Goal: Task Accomplishment & Management: Manage account settings

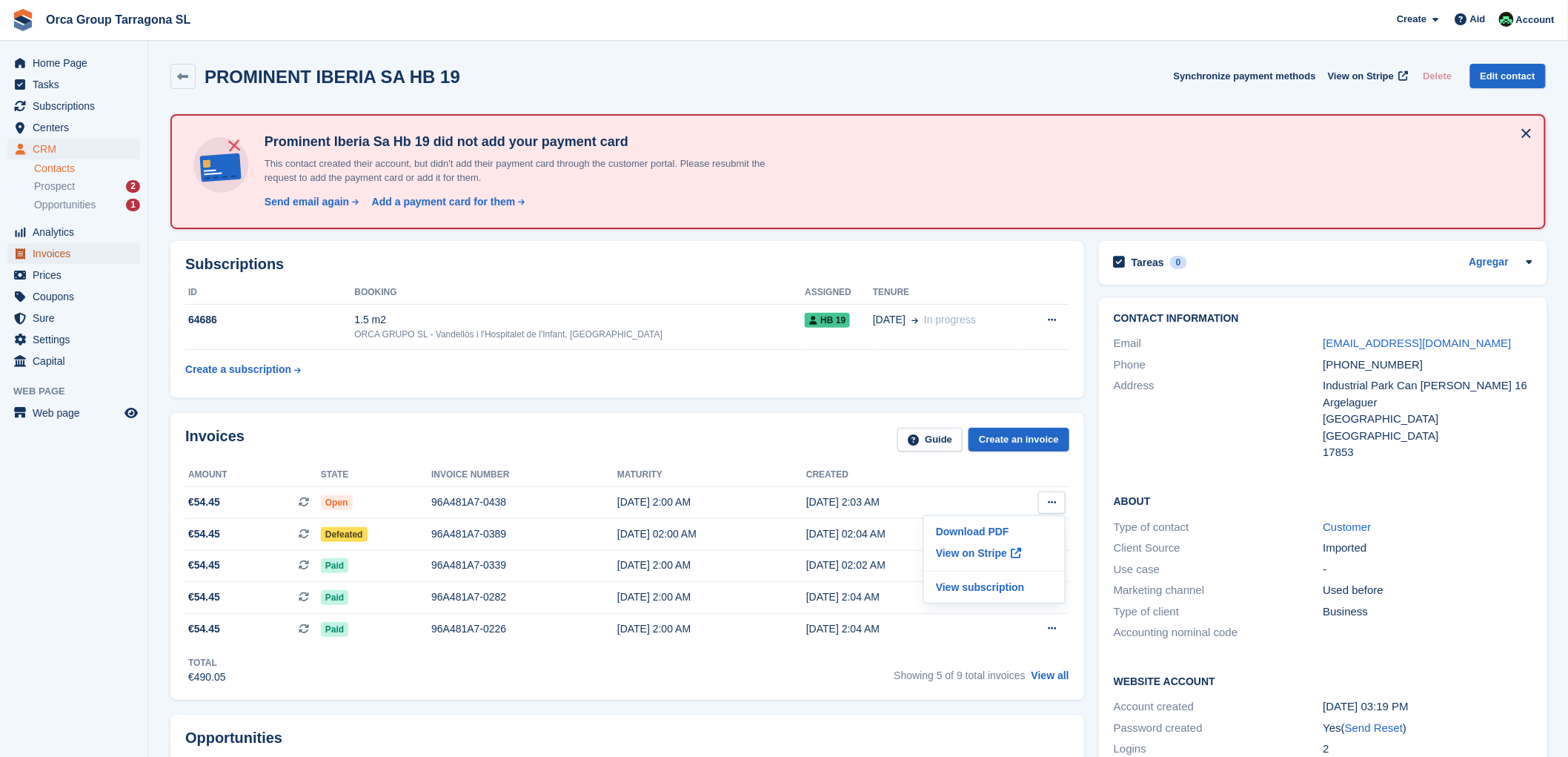
click at [74, 248] on span "Invoices" at bounding box center [77, 253] width 89 height 21
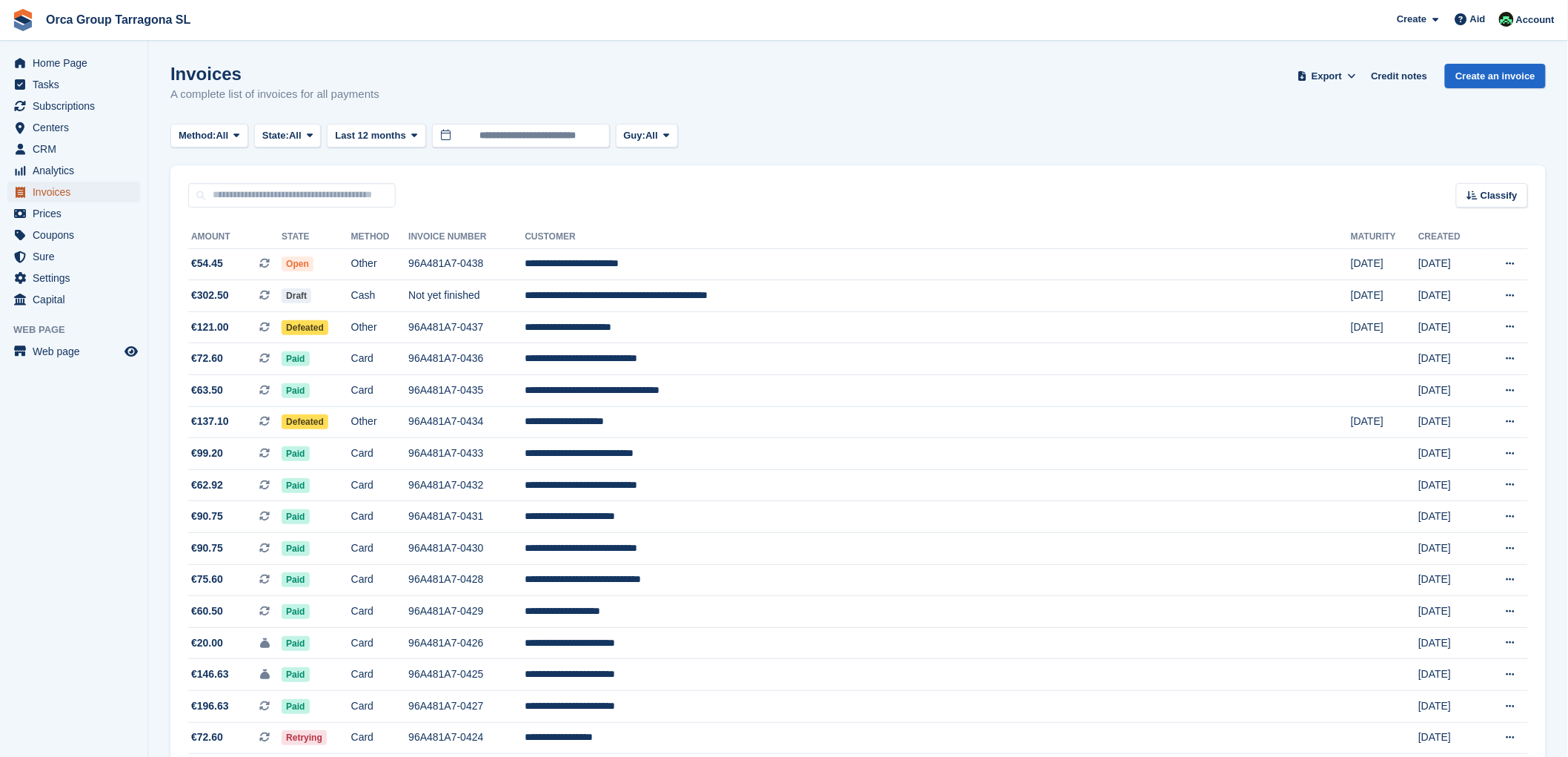
click at [68, 191] on font "Invoices" at bounding box center [52, 192] width 38 height 12
click at [312, 136] on icon at bounding box center [309, 134] width 6 height 9
click at [306, 246] on link "Open" at bounding box center [325, 251] width 129 height 27
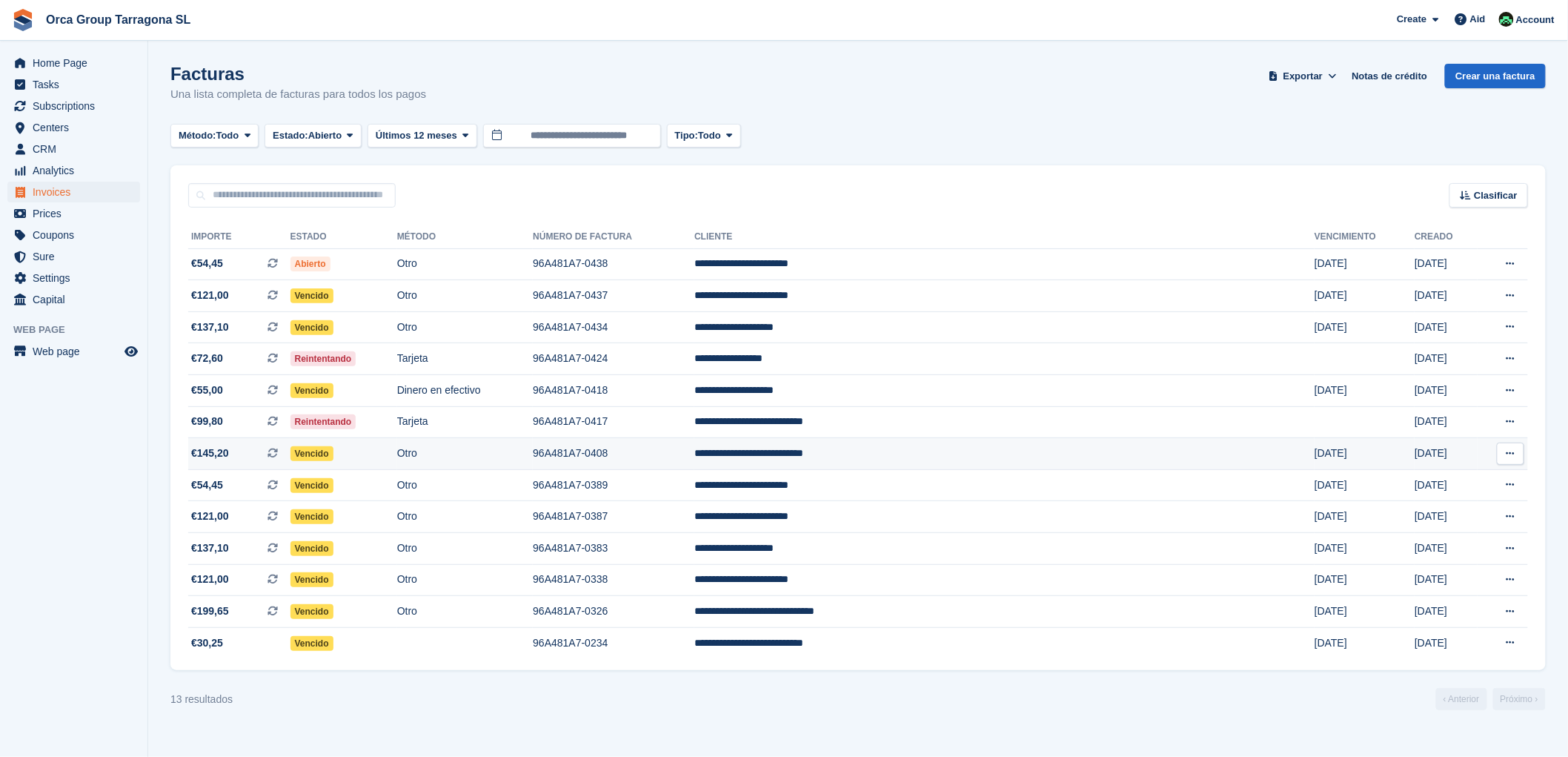
click at [914, 452] on td "**********" at bounding box center [1004, 455] width 621 height 32
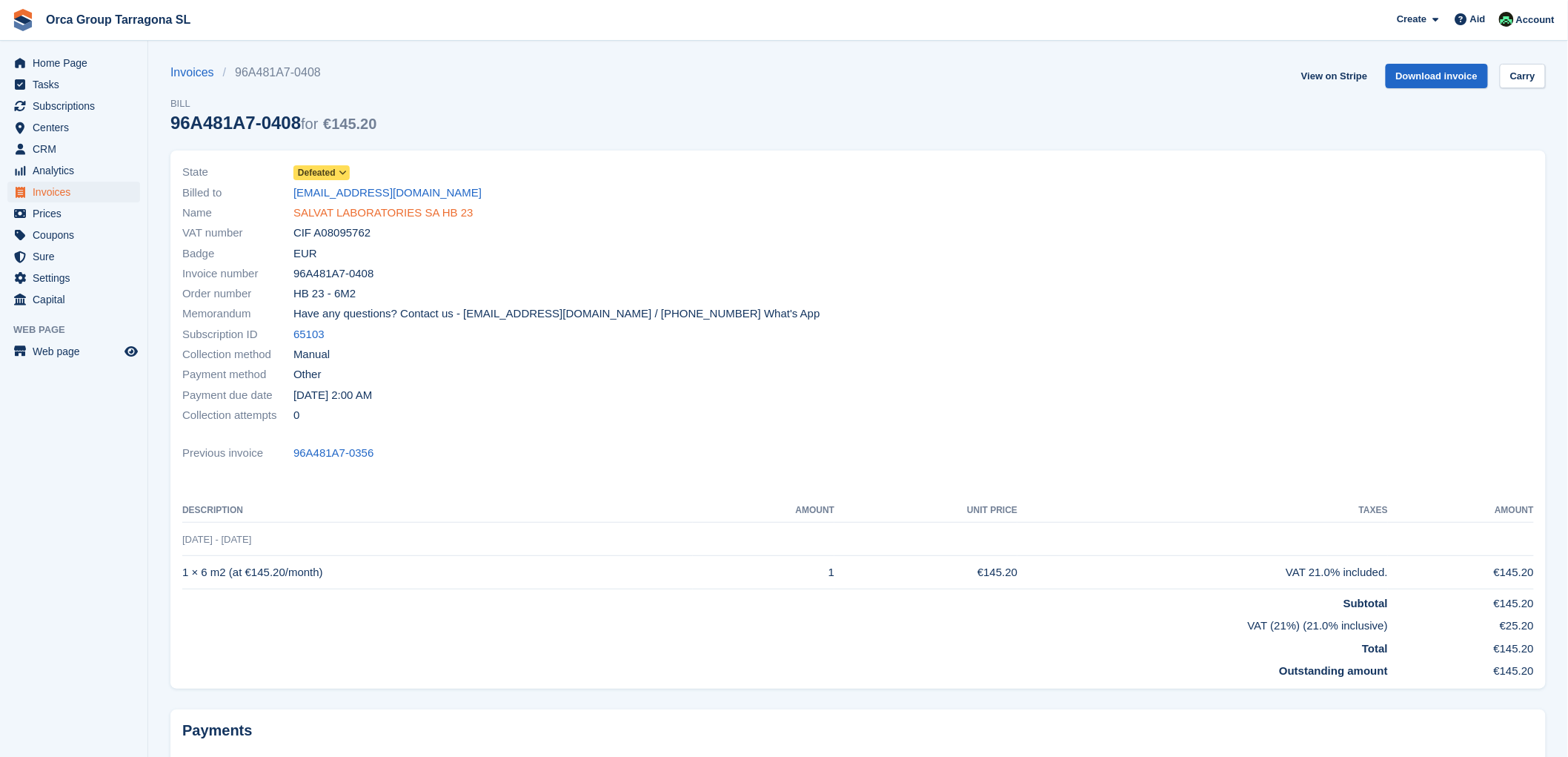
click at [398, 212] on font "SALVAT LABORATORIES SA HB 23" at bounding box center [383, 212] width 180 height 13
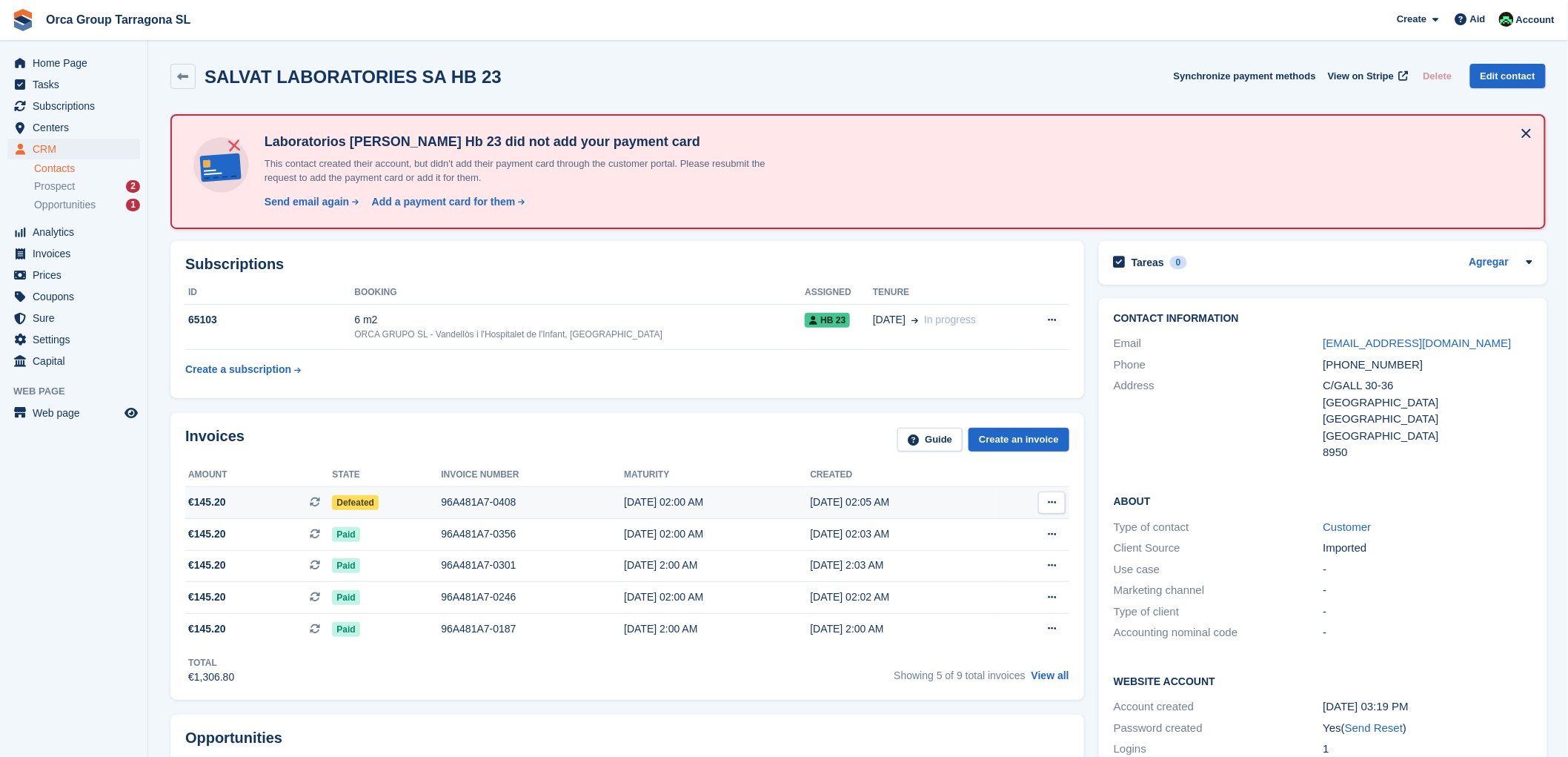
click at [463, 499] on font "96A481A7-0408" at bounding box center [478, 502] width 75 height 12
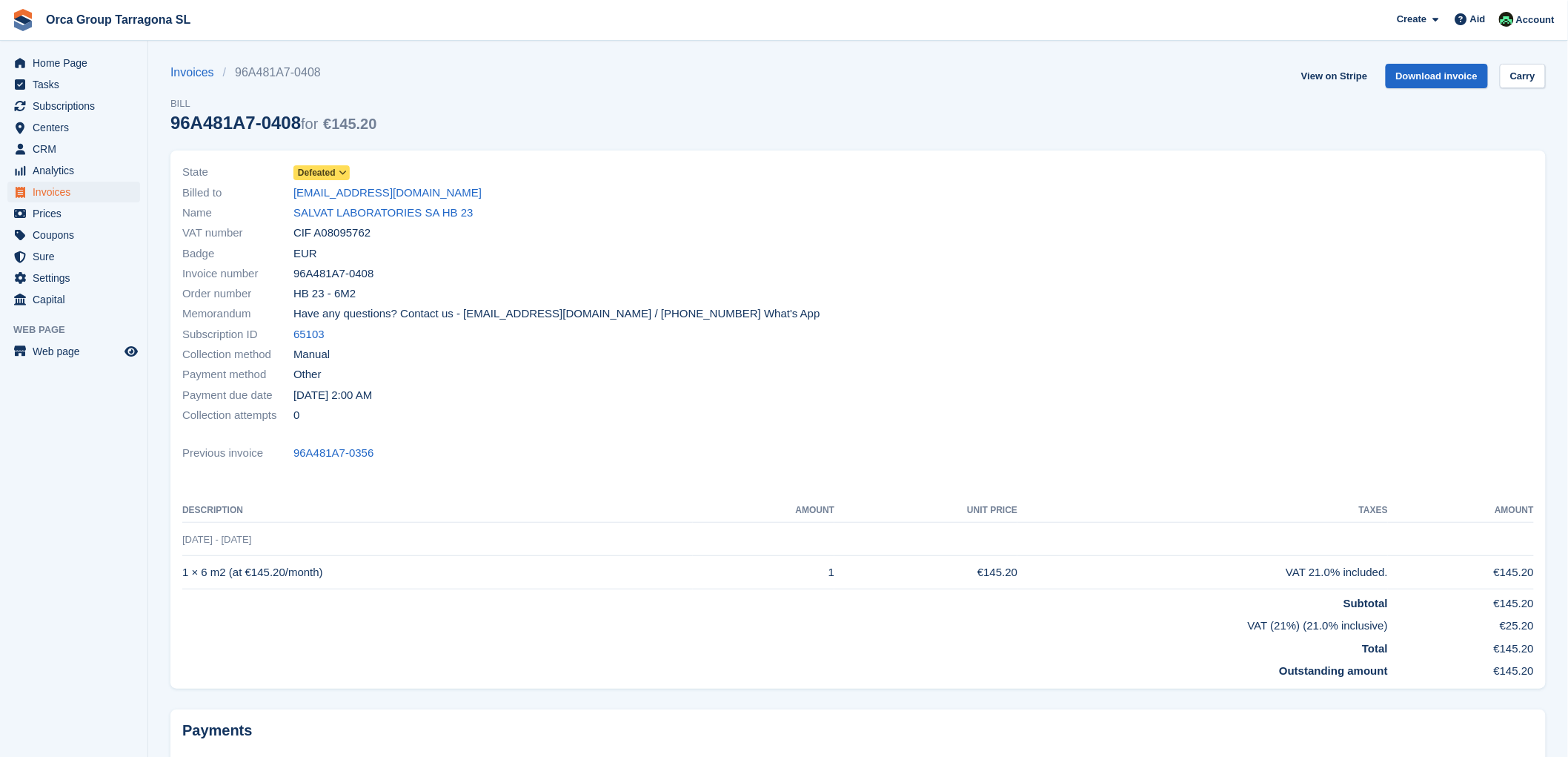
click at [339, 173] on icon at bounding box center [343, 172] width 8 height 9
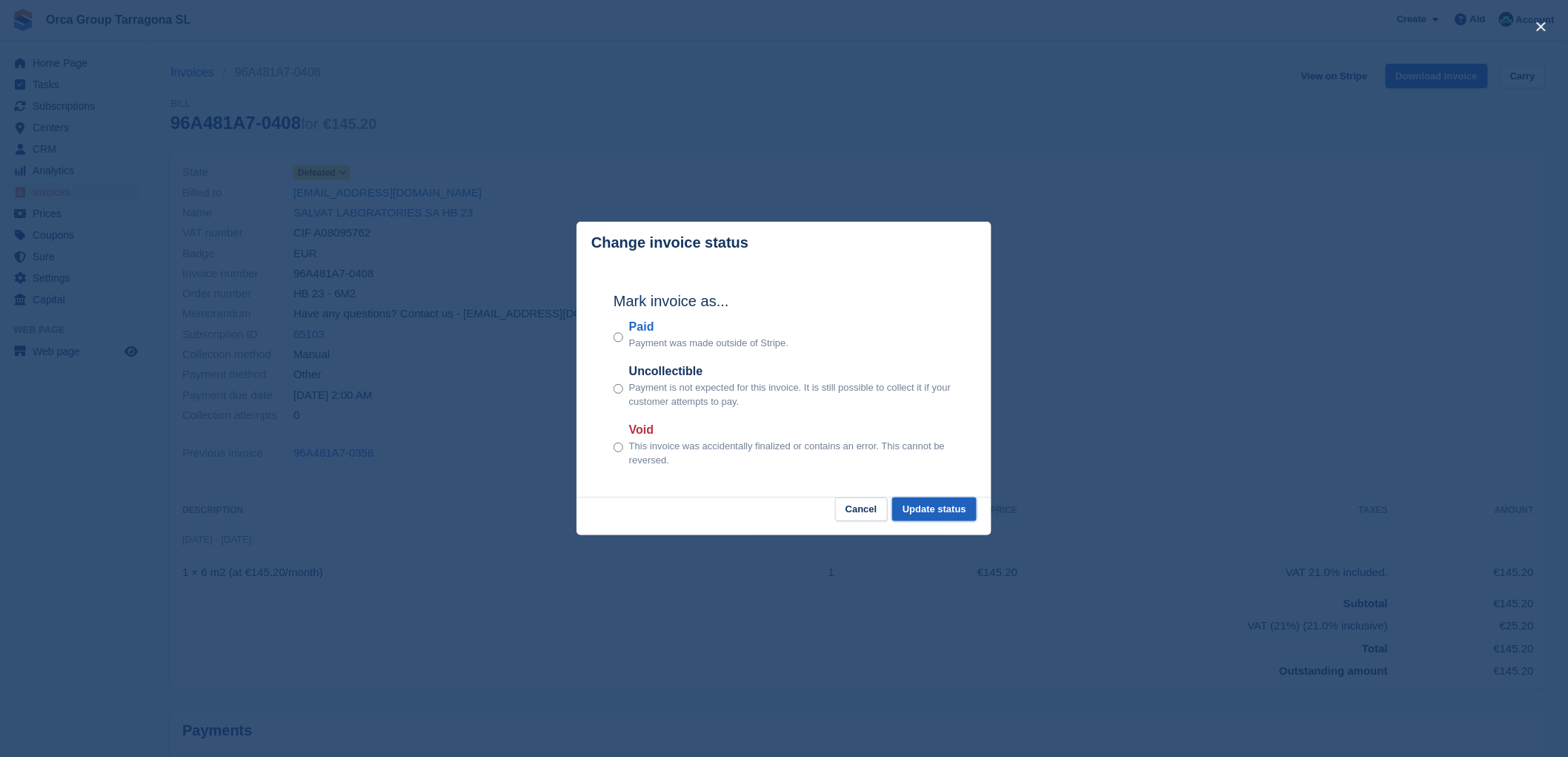
click at [952, 509] on font "Update status" at bounding box center [934, 509] width 63 height 11
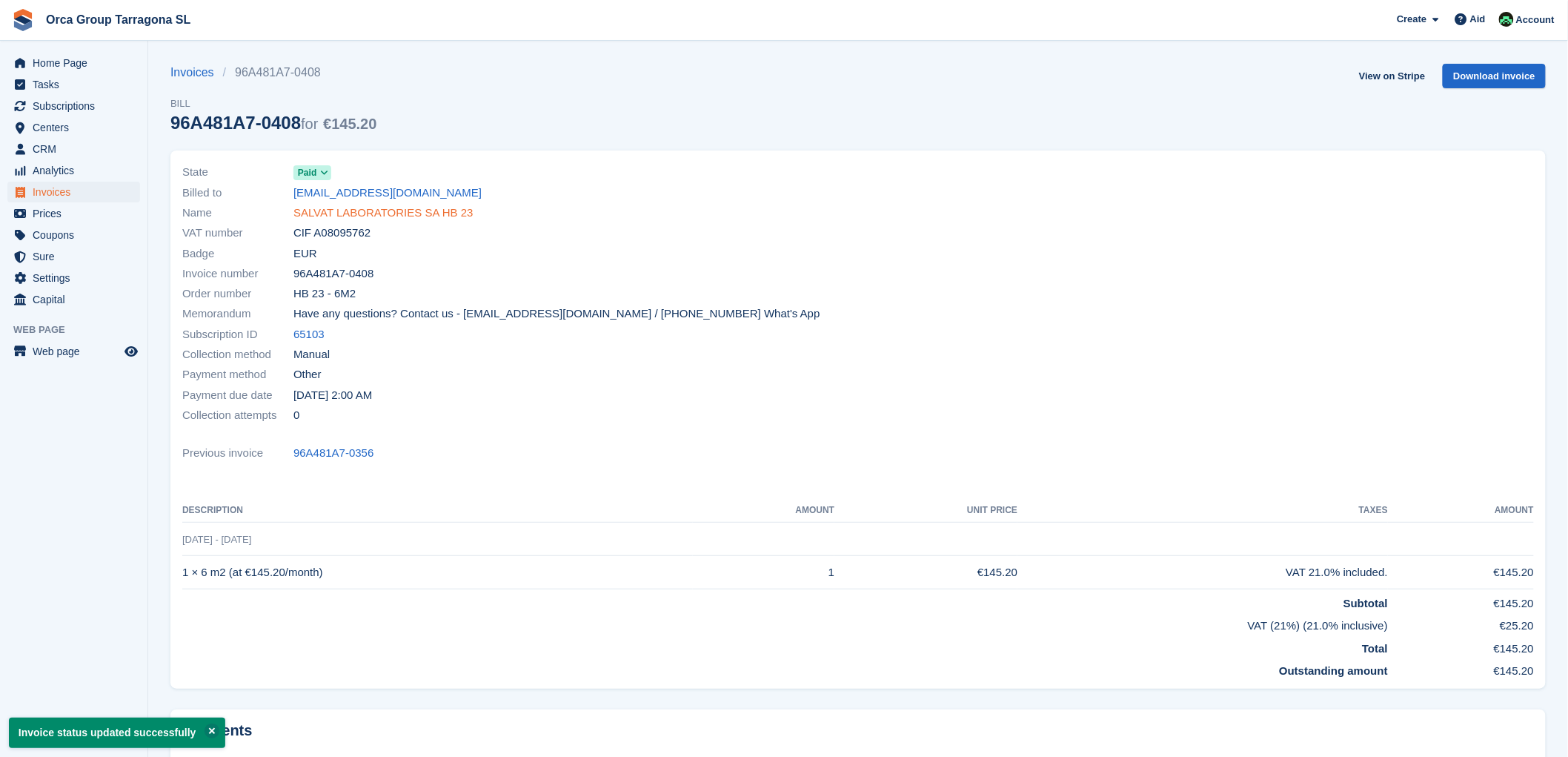
click at [375, 212] on font "SALVAT LABORATORIES SA HB 23" at bounding box center [383, 212] width 180 height 13
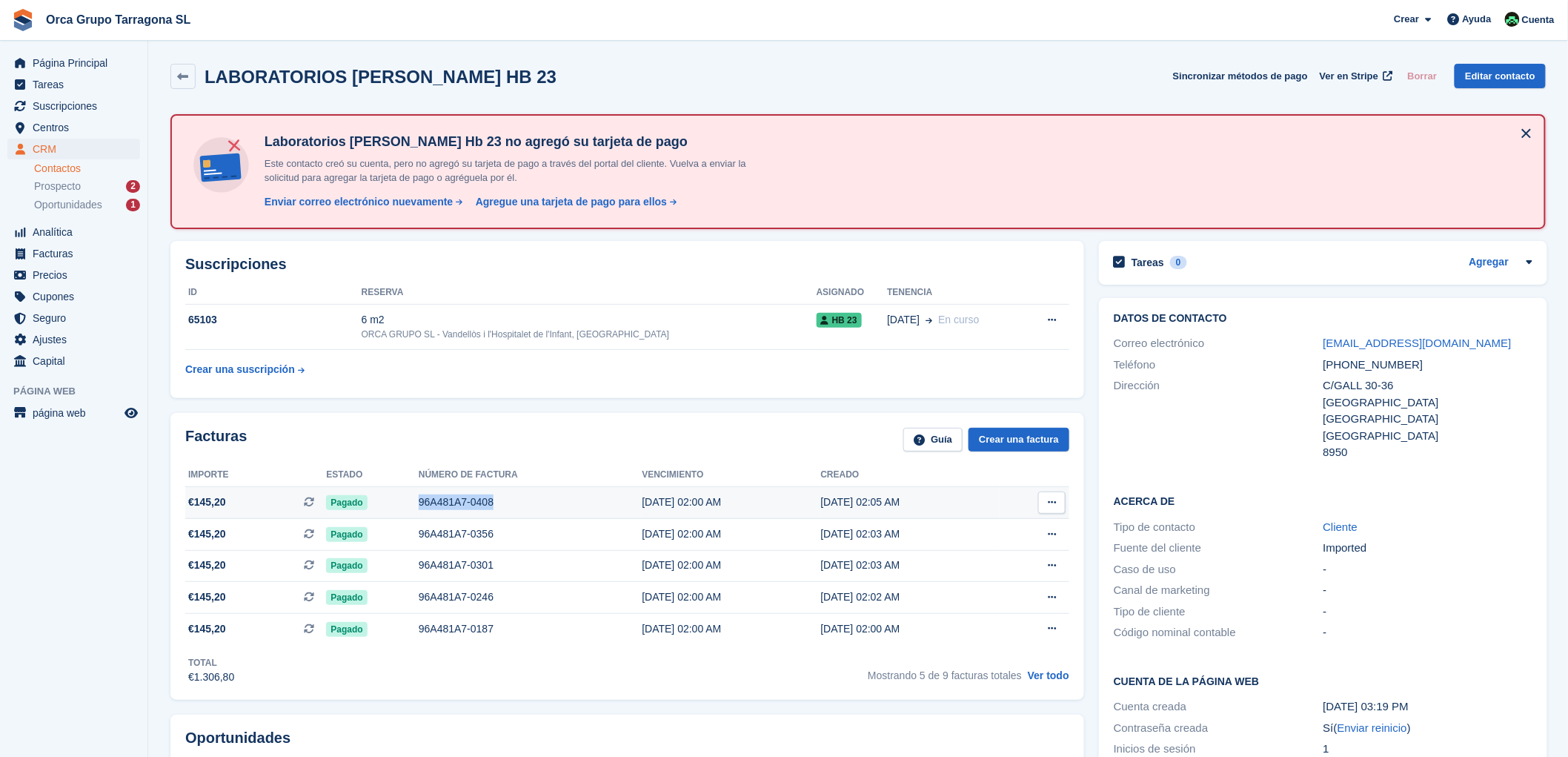
drag, startPoint x: 499, startPoint y: 503, endPoint x: 410, endPoint y: 500, distance: 89.1
click at [410, 500] on tr "€145,20 Esta es una factura de suscripción recurrente. Pagado 96A481A7-0408 21 …" at bounding box center [627, 504] width 884 height 32
copy tr "96A481A7-0408"
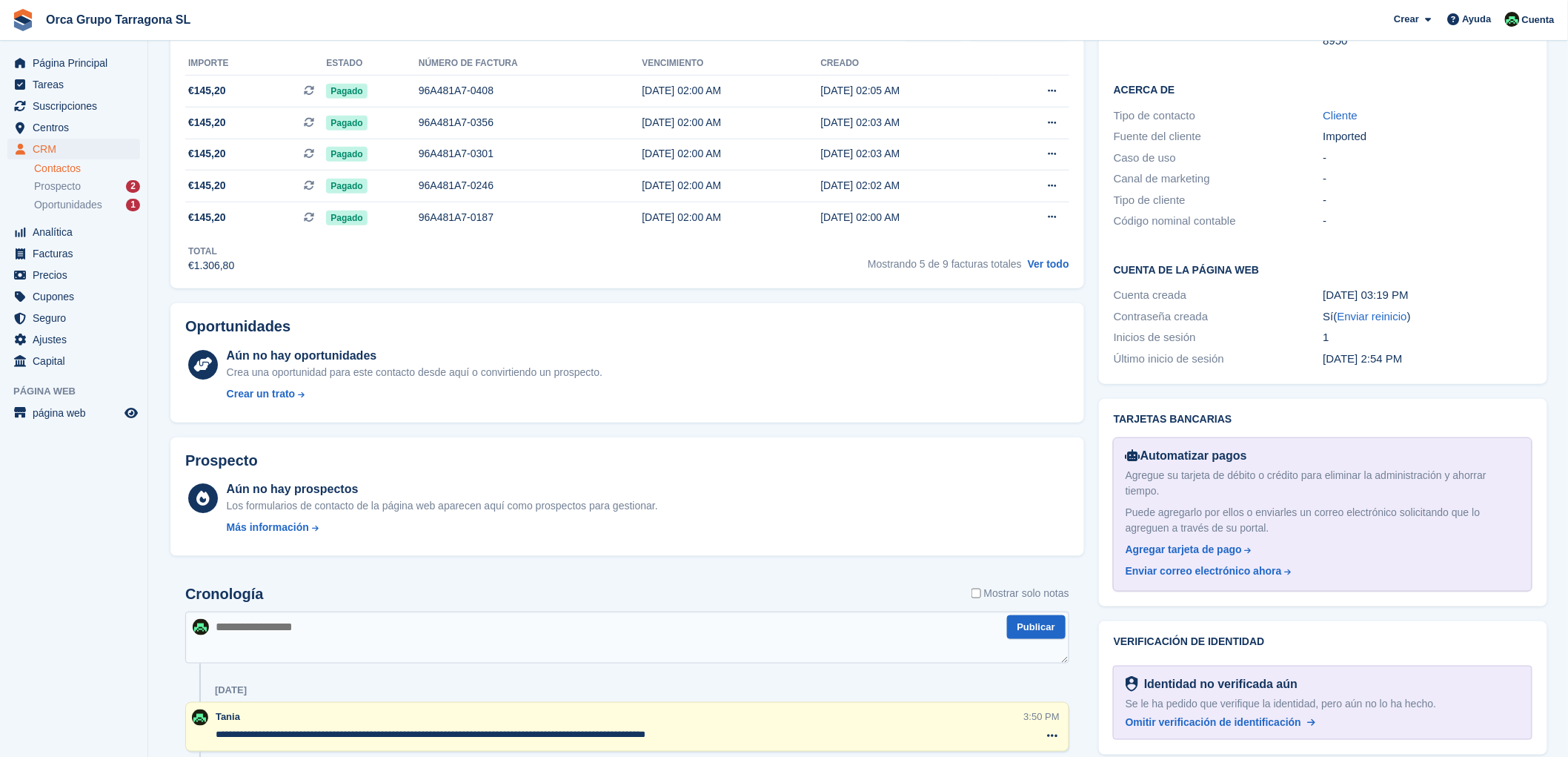
click at [225, 638] on textarea at bounding box center [627, 637] width 884 height 52
paste textarea "**********"
type textarea "**********"
click at [85, 252] on span "Facturas" at bounding box center [77, 253] width 89 height 21
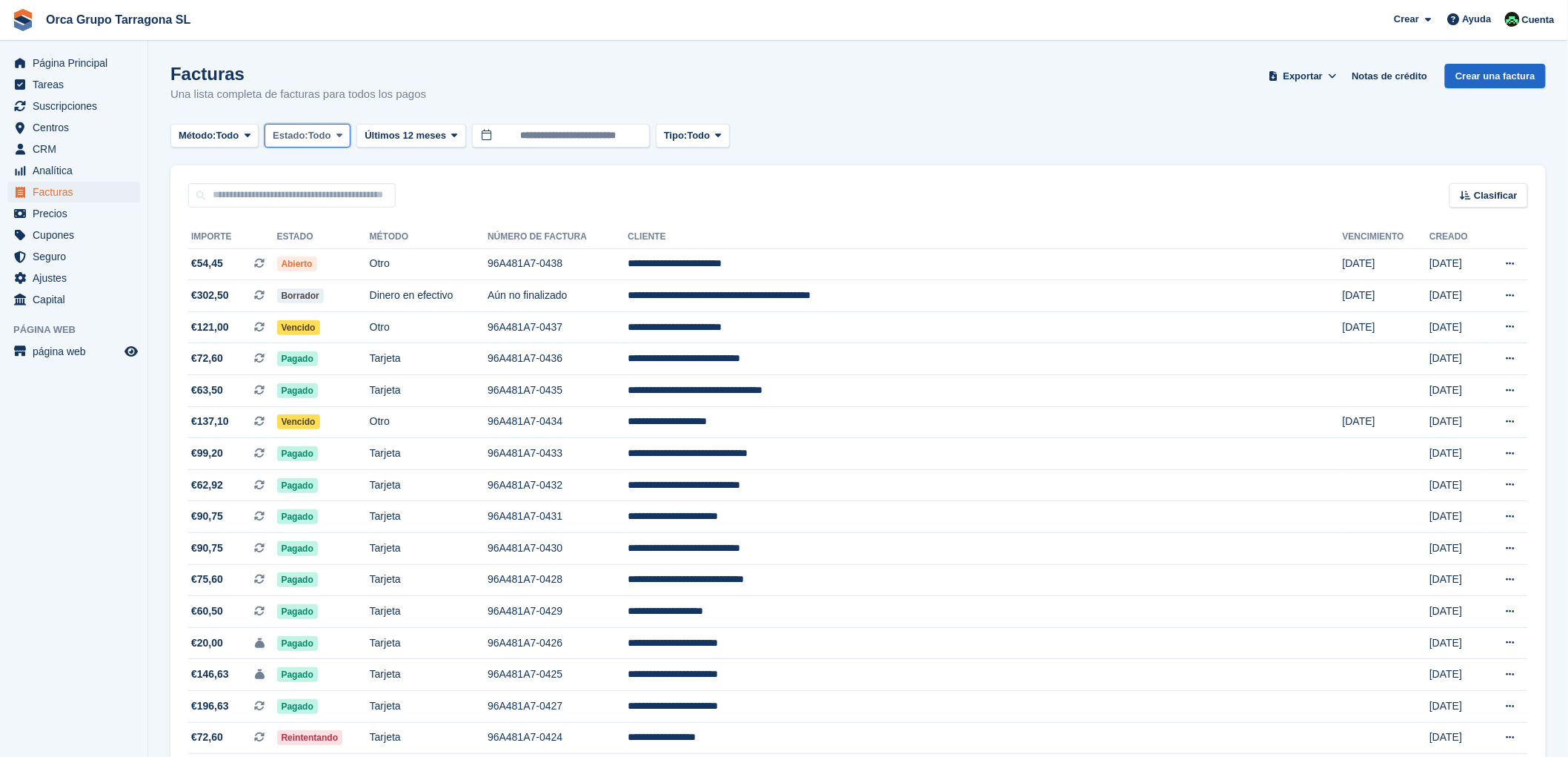
click at [341, 131] on icon at bounding box center [339, 134] width 6 height 9
click at [332, 254] on link "Abierto" at bounding box center [335, 251] width 129 height 27
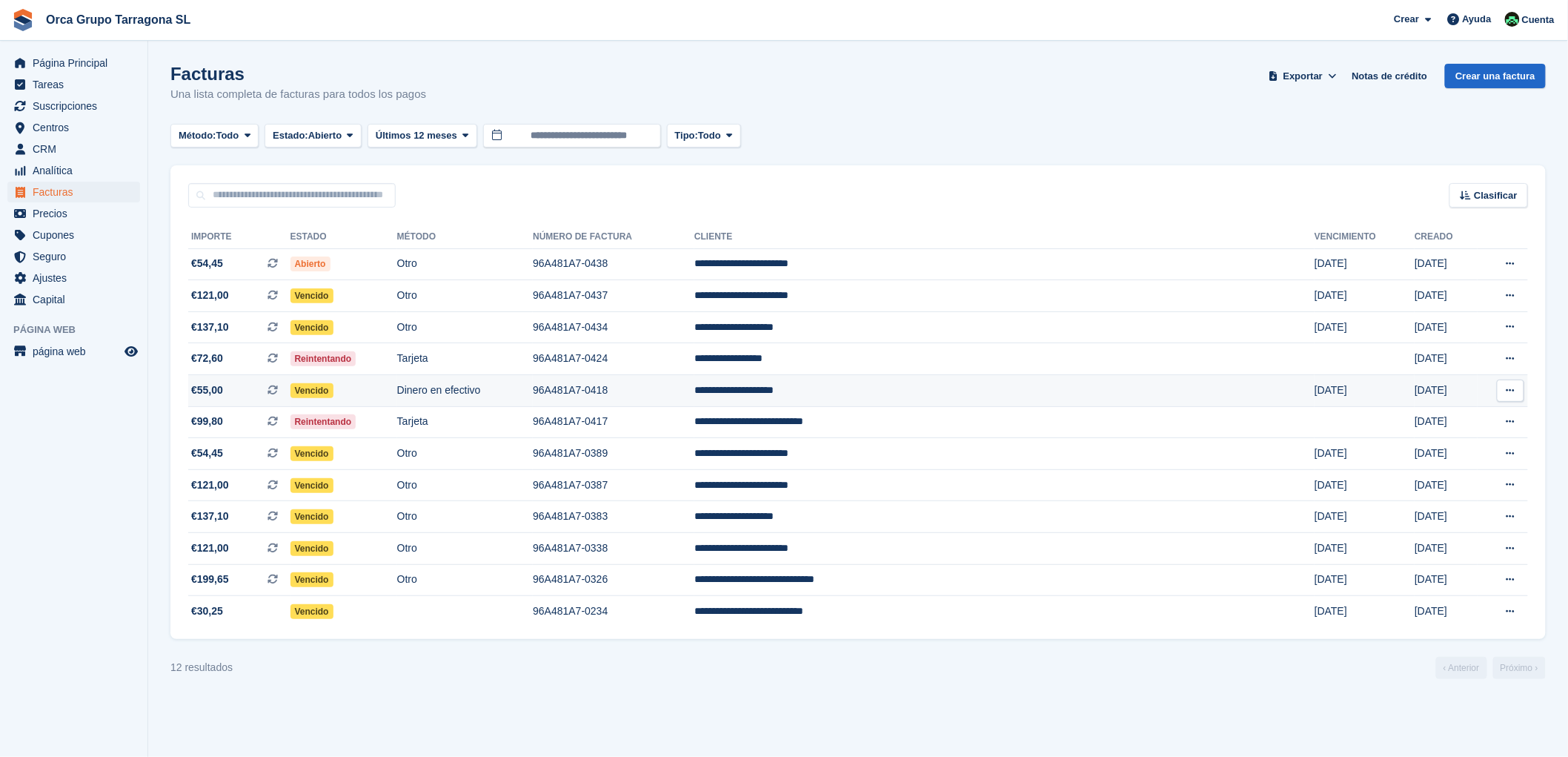
click at [882, 384] on td "**********" at bounding box center [1004, 391] width 621 height 32
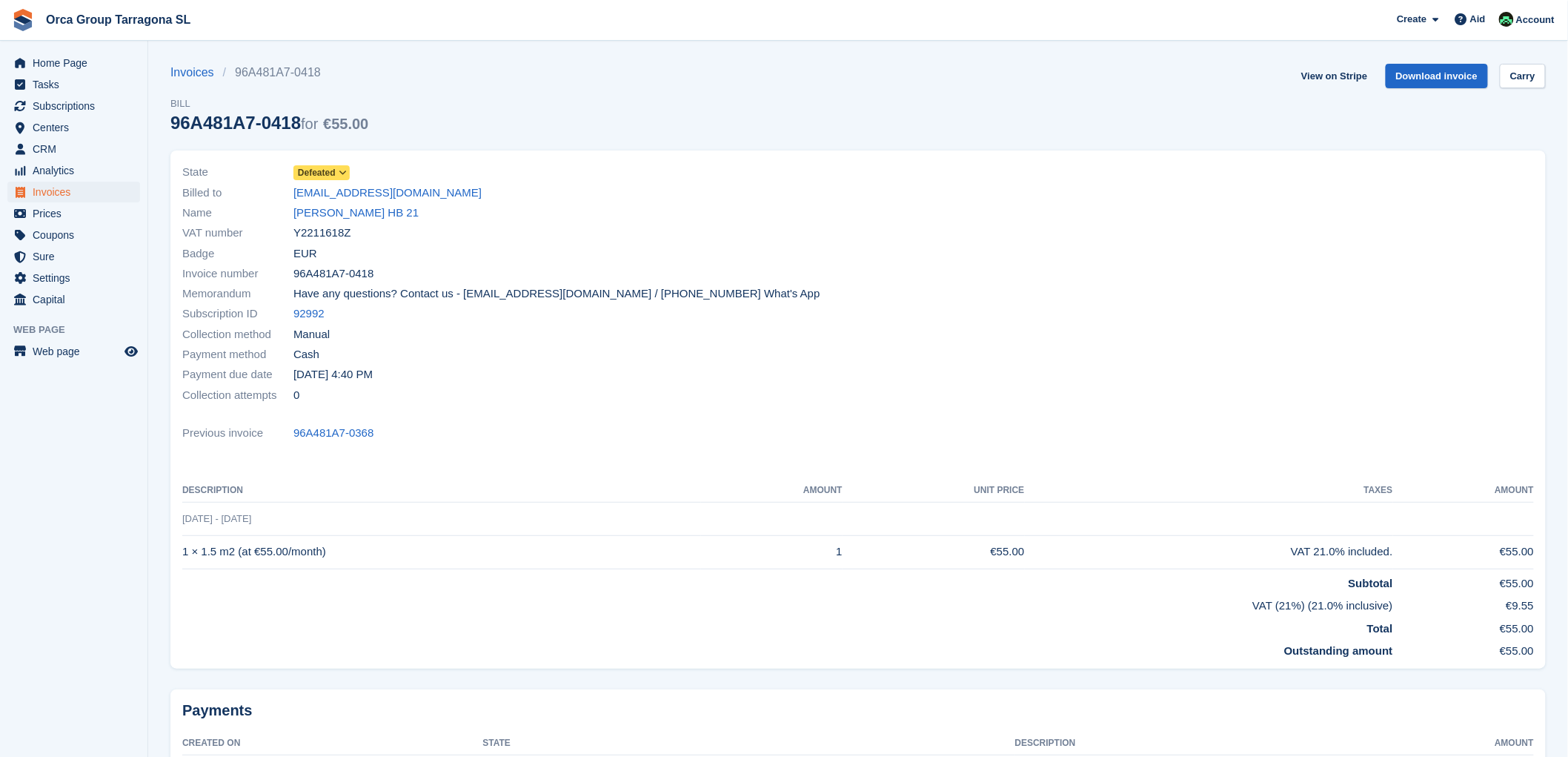
click at [345, 174] on icon at bounding box center [343, 172] width 8 height 9
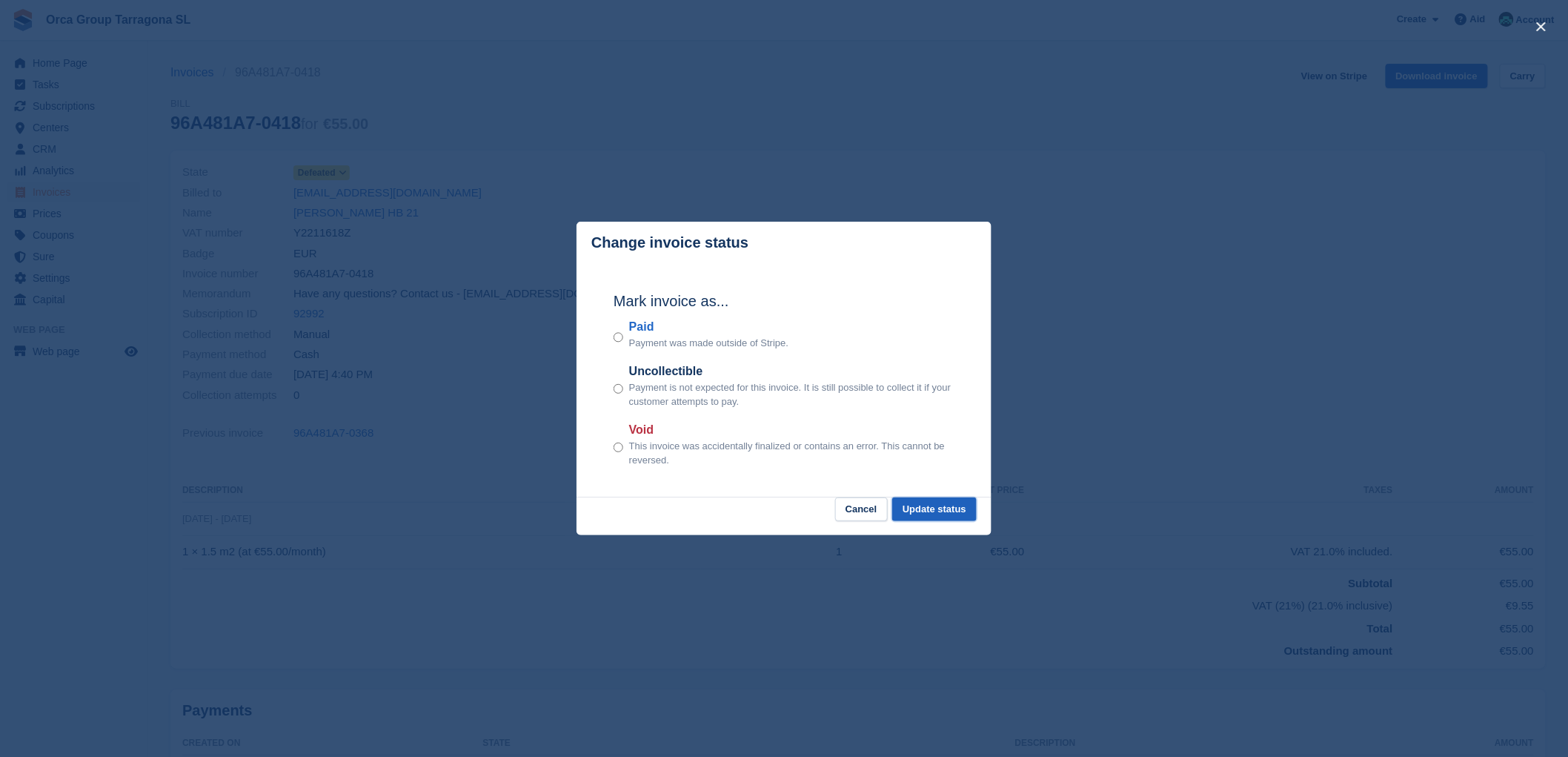
click at [954, 509] on font "Update status" at bounding box center [934, 509] width 63 height 11
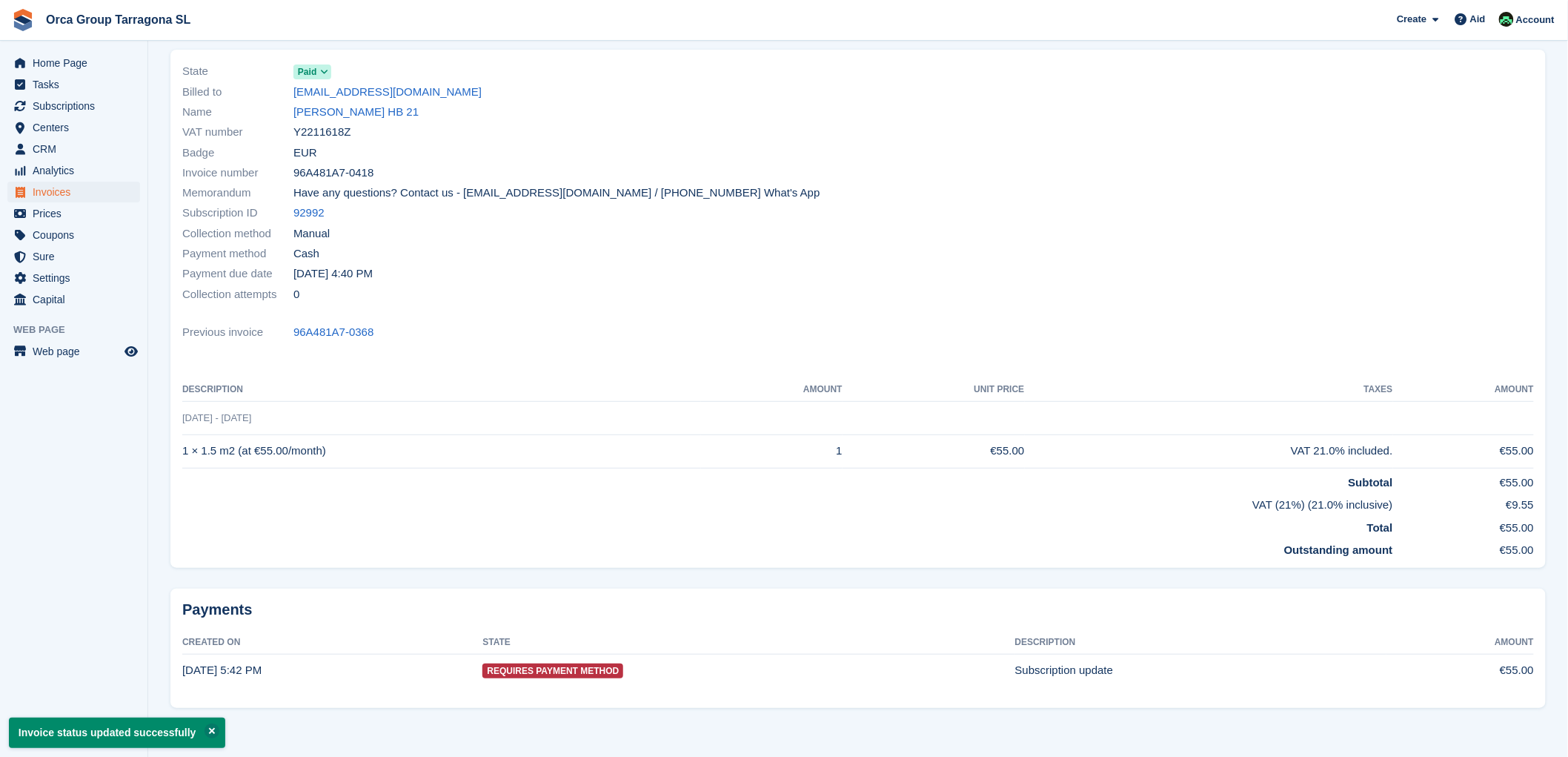
scroll to position [120, 0]
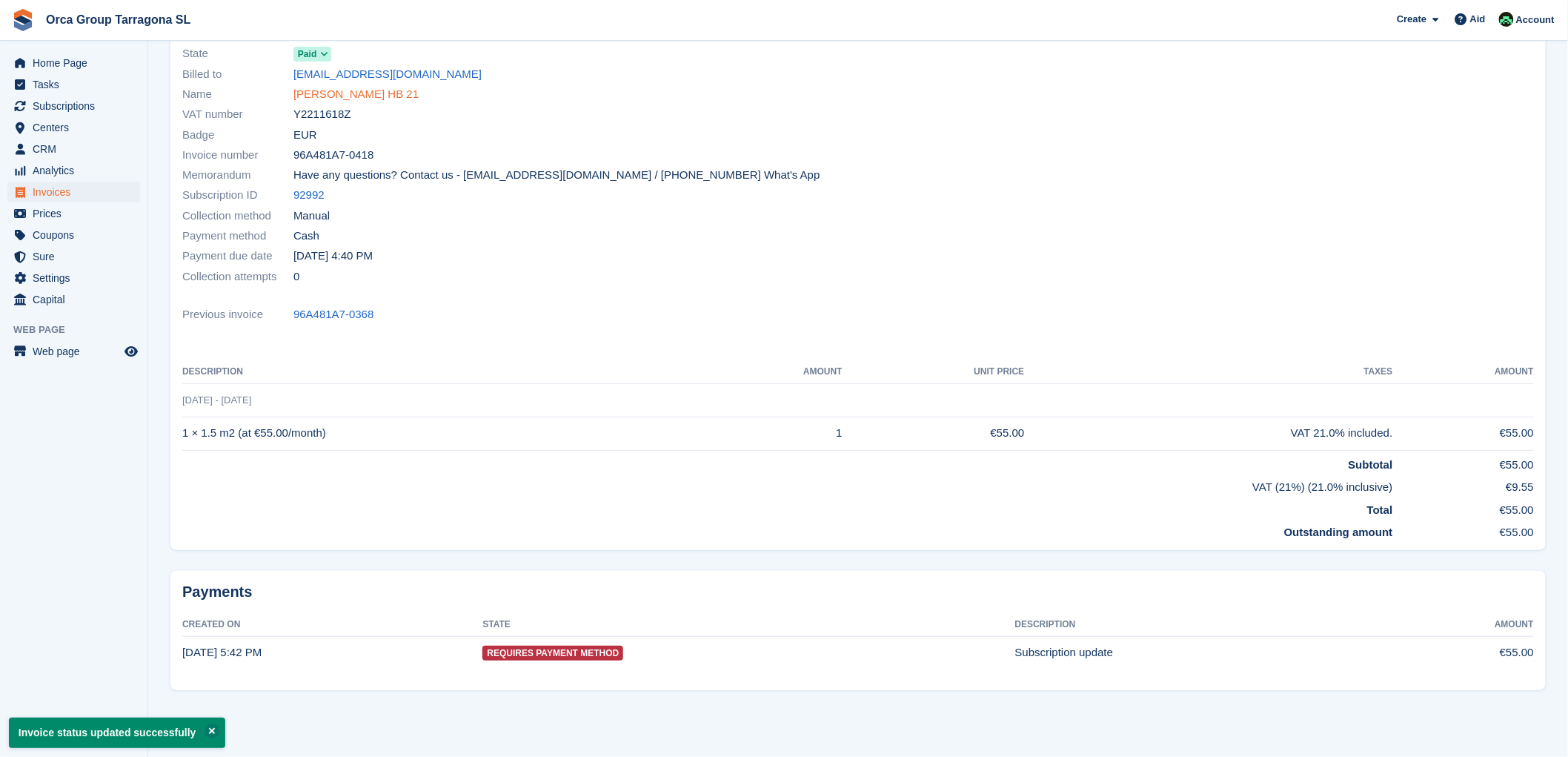
click at [339, 98] on font "ANTONIO CARLINI HB 21" at bounding box center [356, 94] width 125 height 13
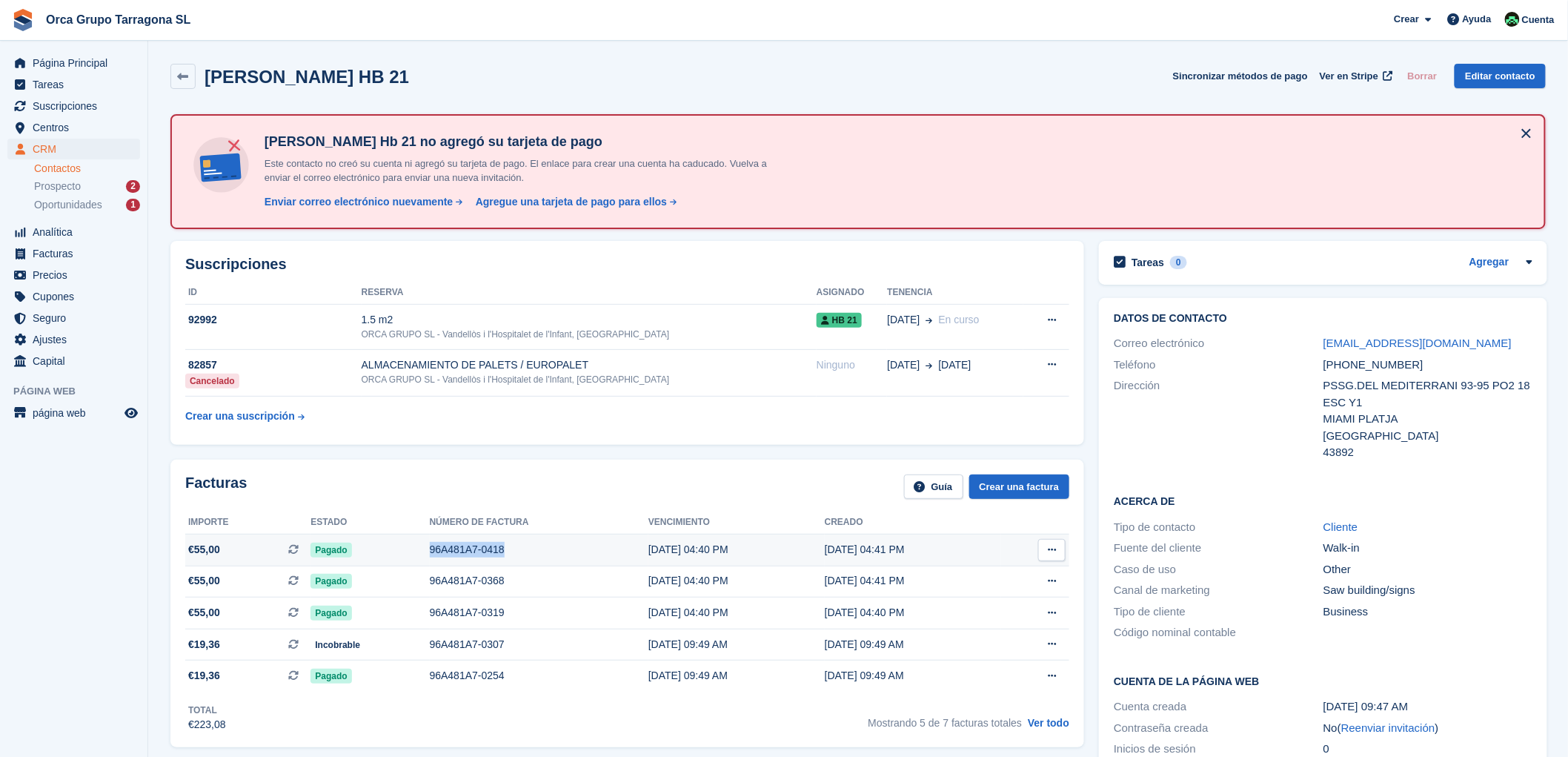
drag, startPoint x: 515, startPoint y: 547, endPoint x: 404, endPoint y: 534, distance: 111.8
click at [404, 535] on tr "€55,00 Esta es una factura de suscripción recurrente. Pagado 96A481A7-0418 28 A…" at bounding box center [627, 551] width 884 height 32
copy tr "96A481A7-0418"
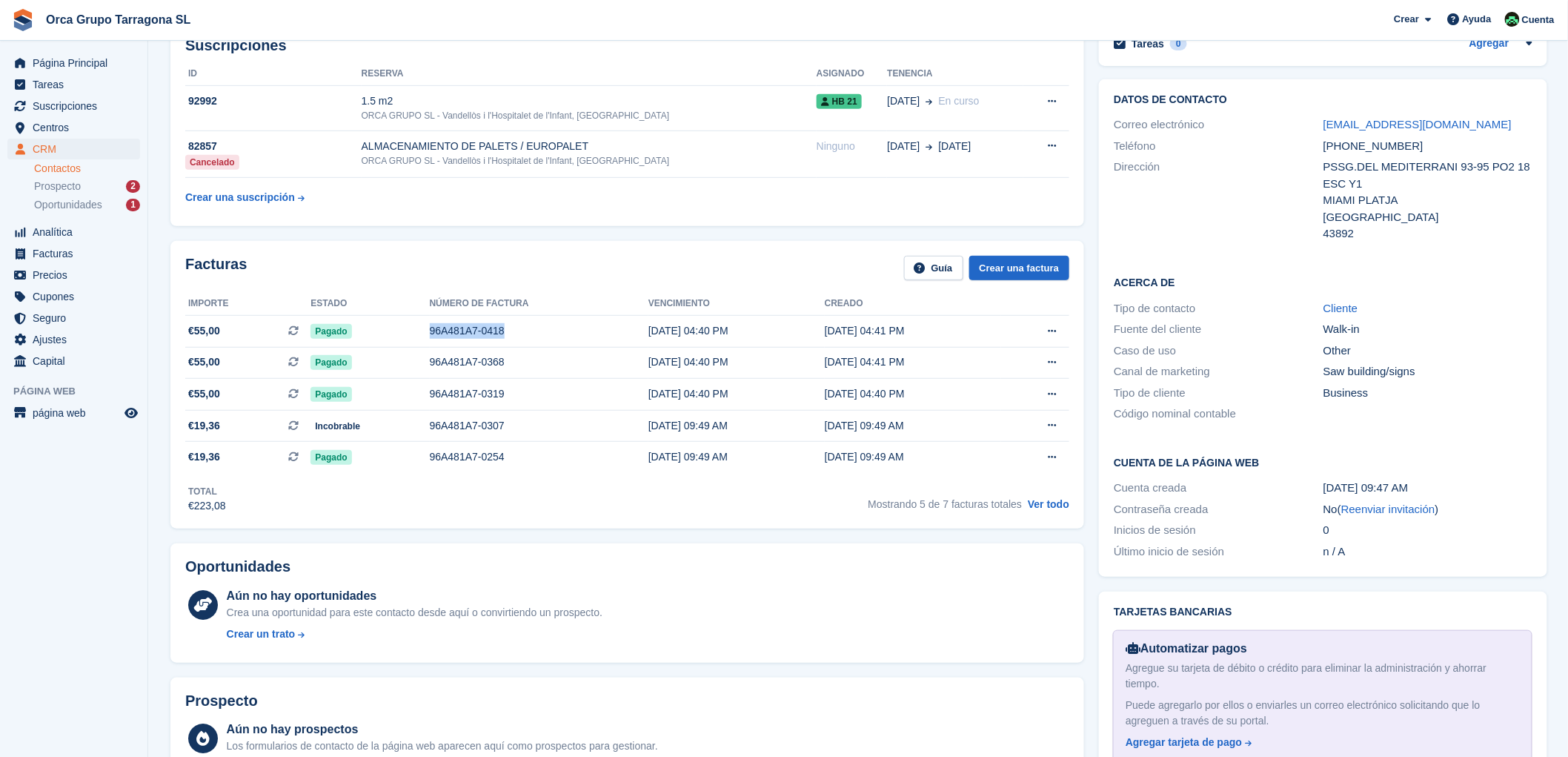
scroll to position [493, 0]
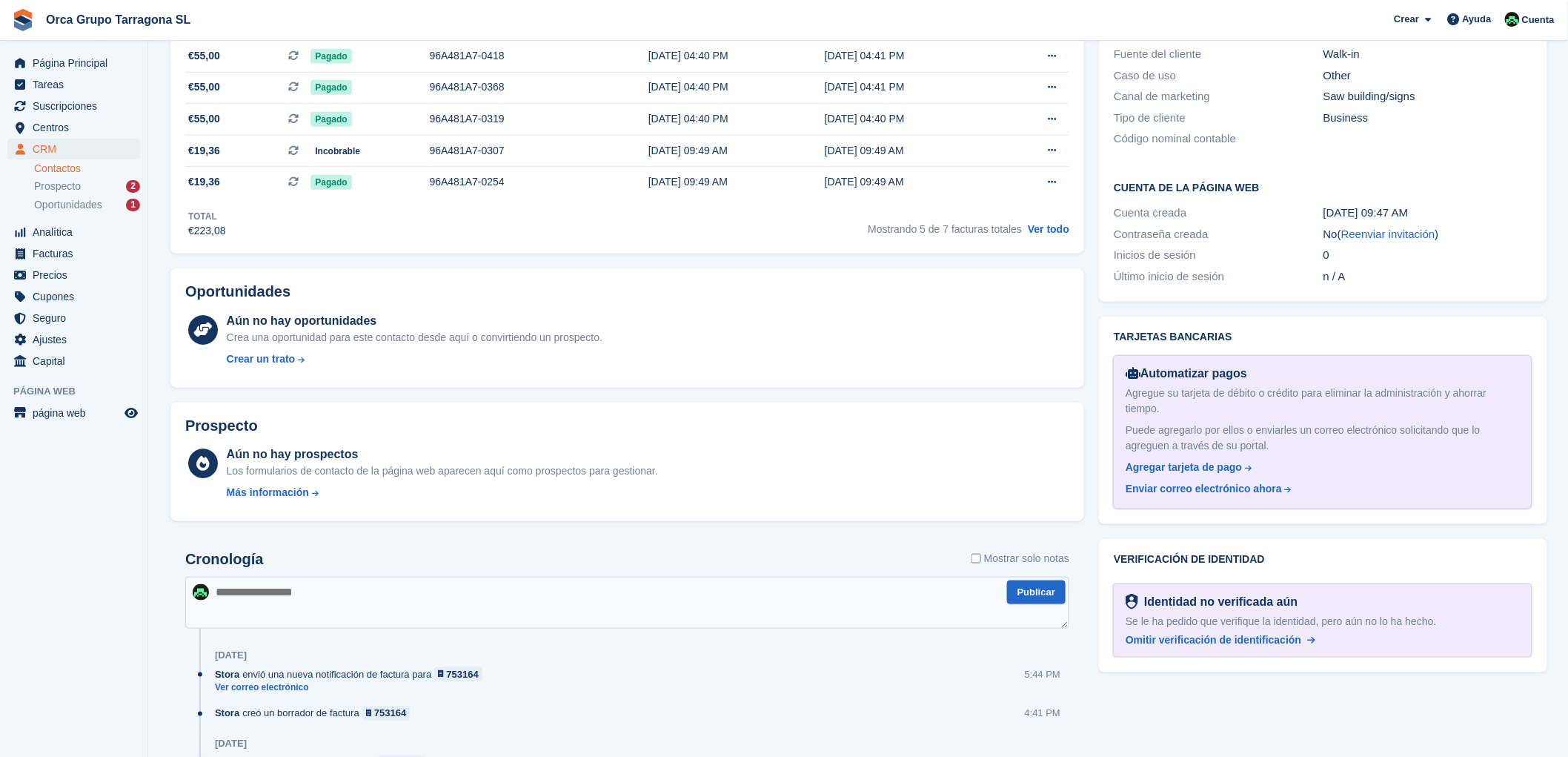
drag, startPoint x: 226, startPoint y: 591, endPoint x: 217, endPoint y: 587, distance: 9.8
click at [225, 591] on textarea at bounding box center [627, 602] width 884 height 52
paste textarea "**********"
type textarea "**********"
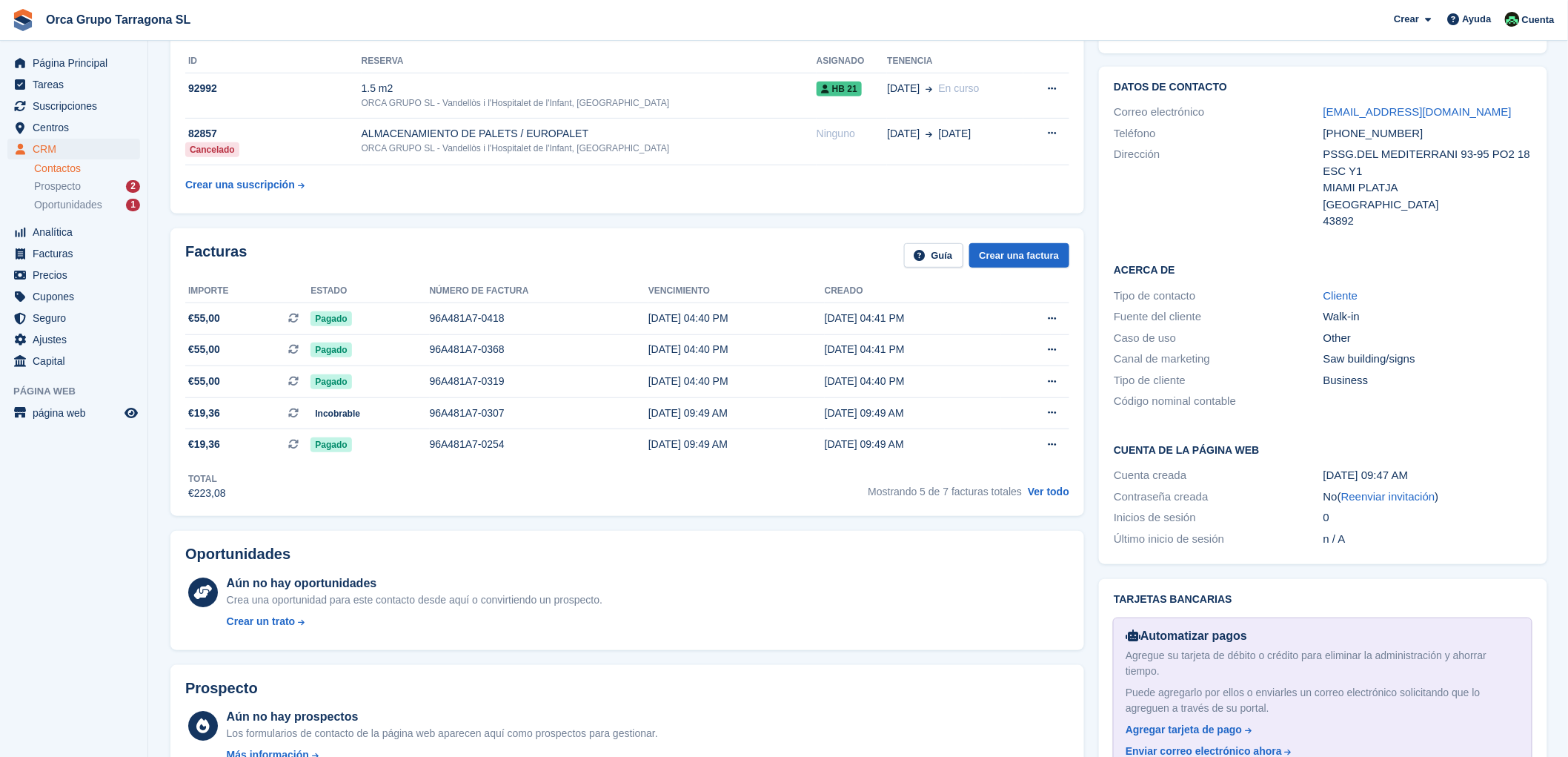
scroll to position [0, 0]
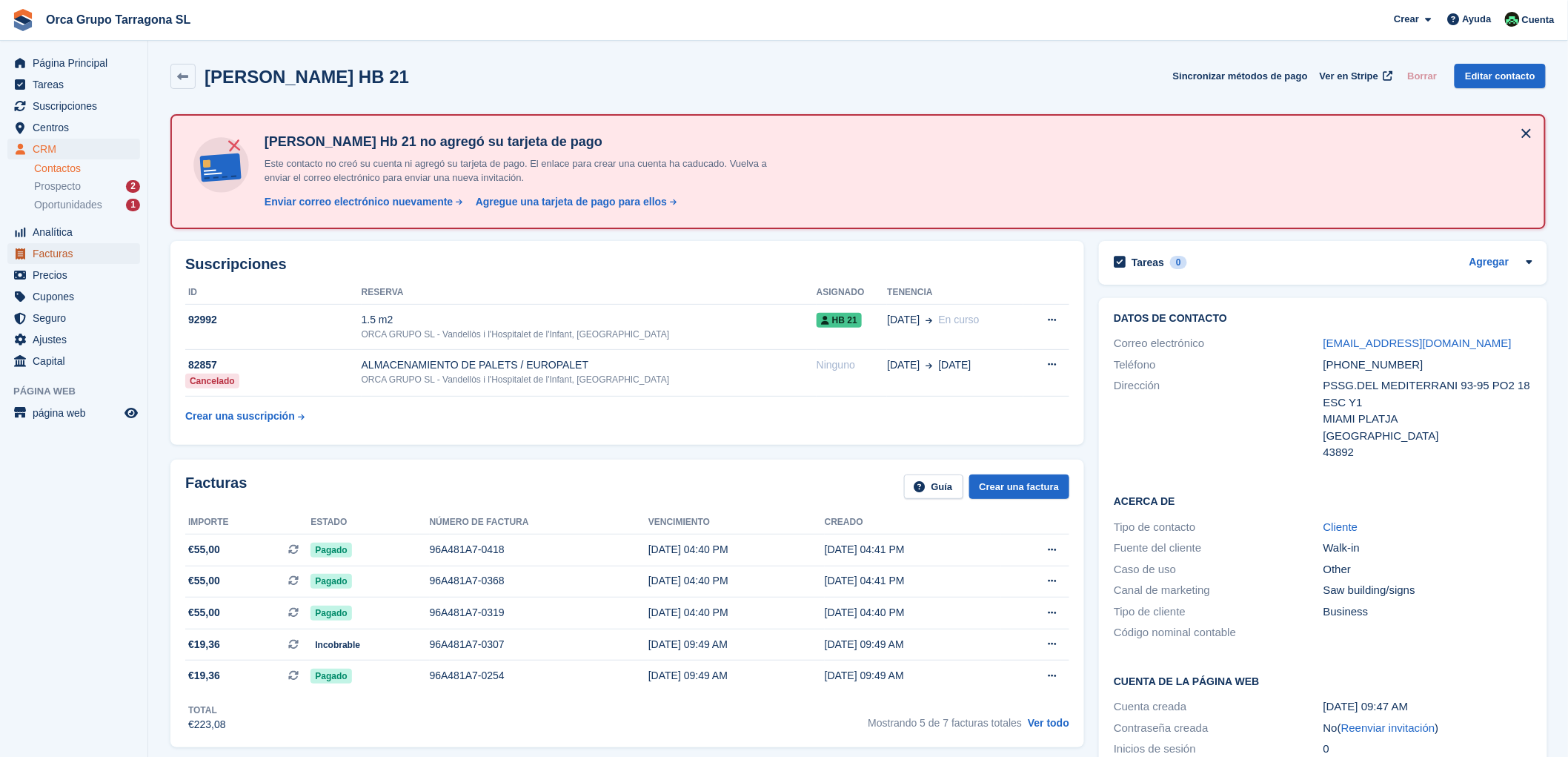
click at [89, 249] on span "Facturas" at bounding box center [77, 253] width 89 height 21
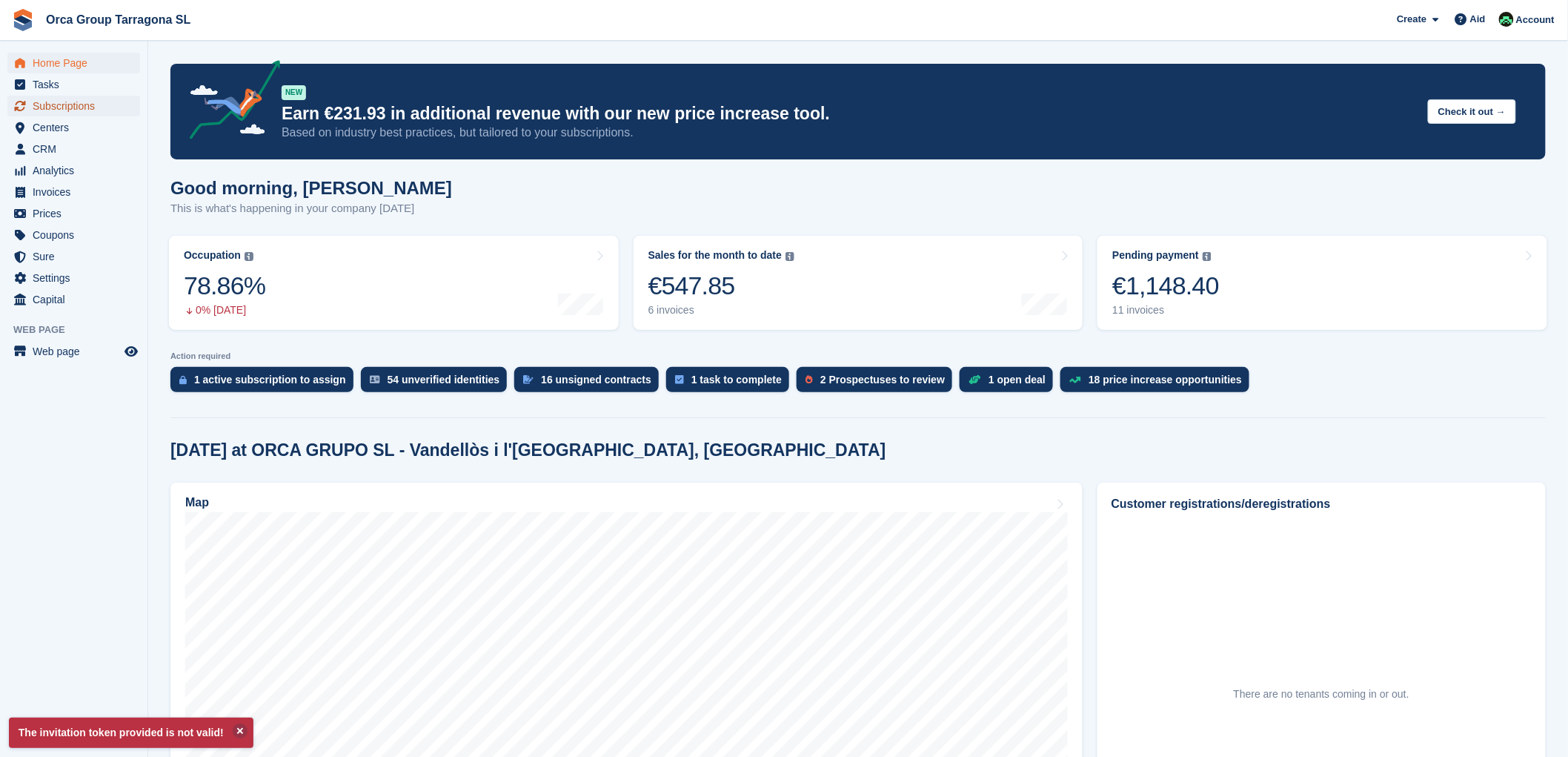
click at [78, 104] on font "Subscriptions" at bounding box center [64, 106] width 62 height 12
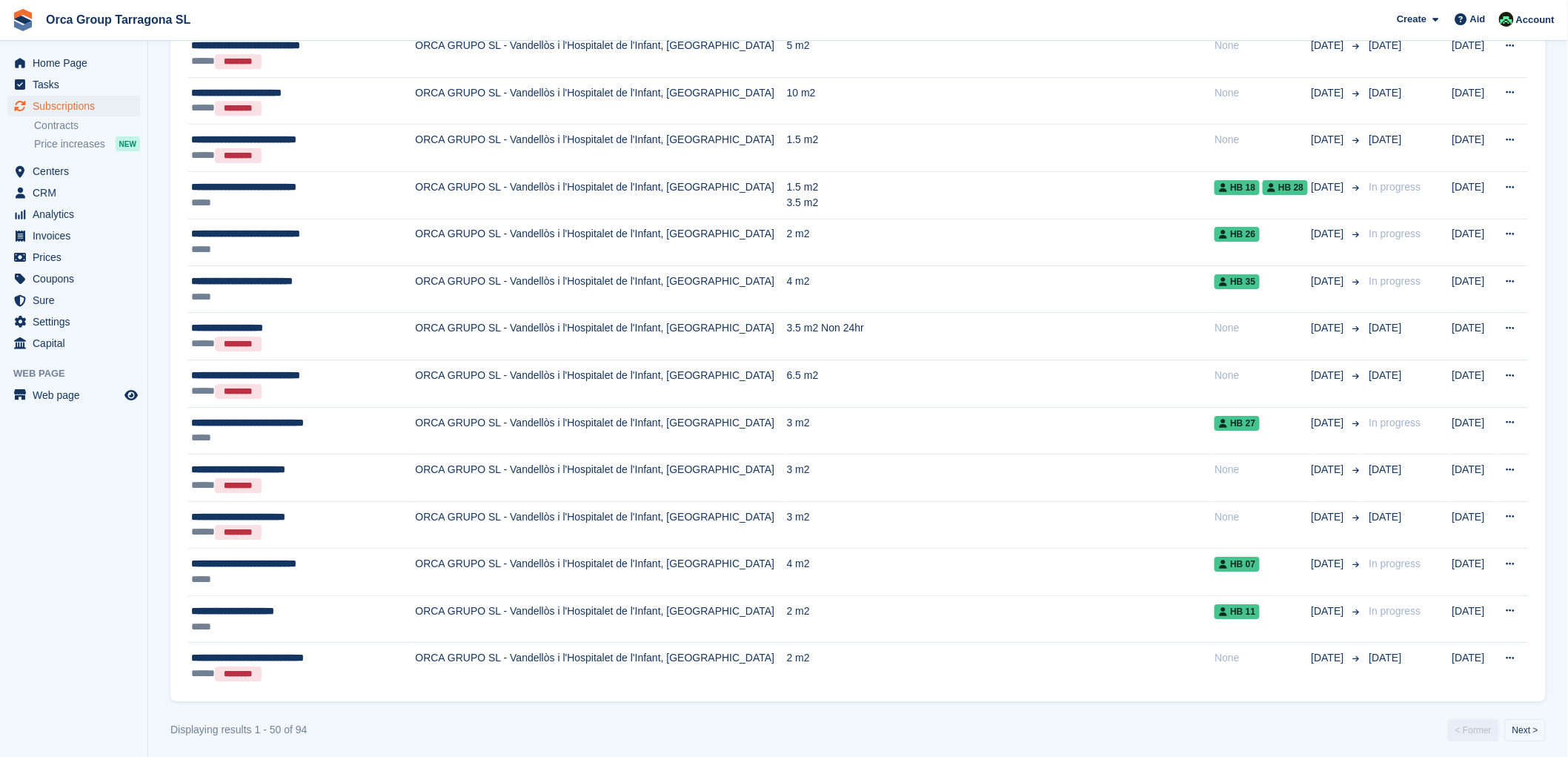
scroll to position [1929, 0]
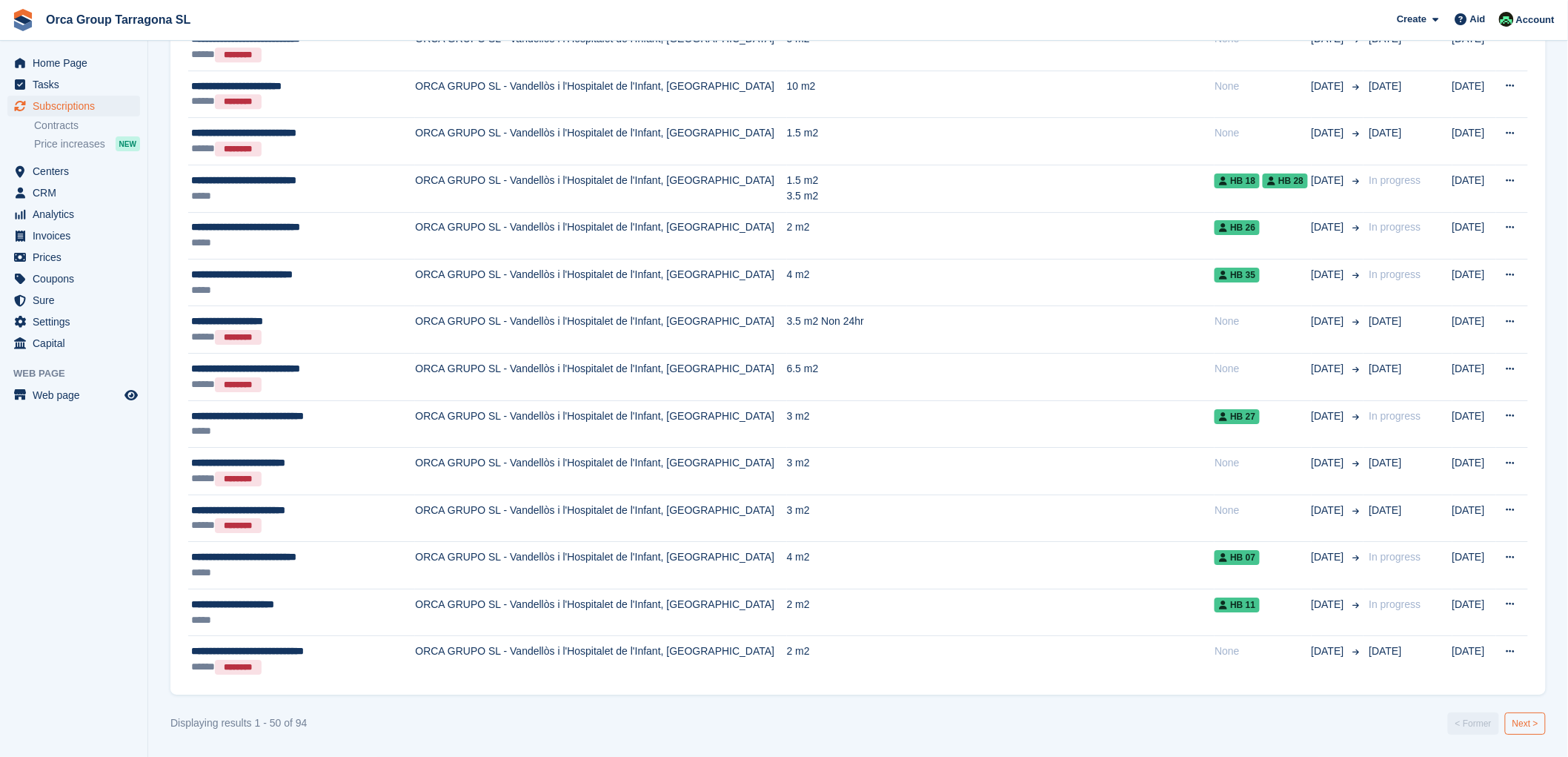
click at [1528, 718] on font "Next >" at bounding box center [1525, 723] width 26 height 10
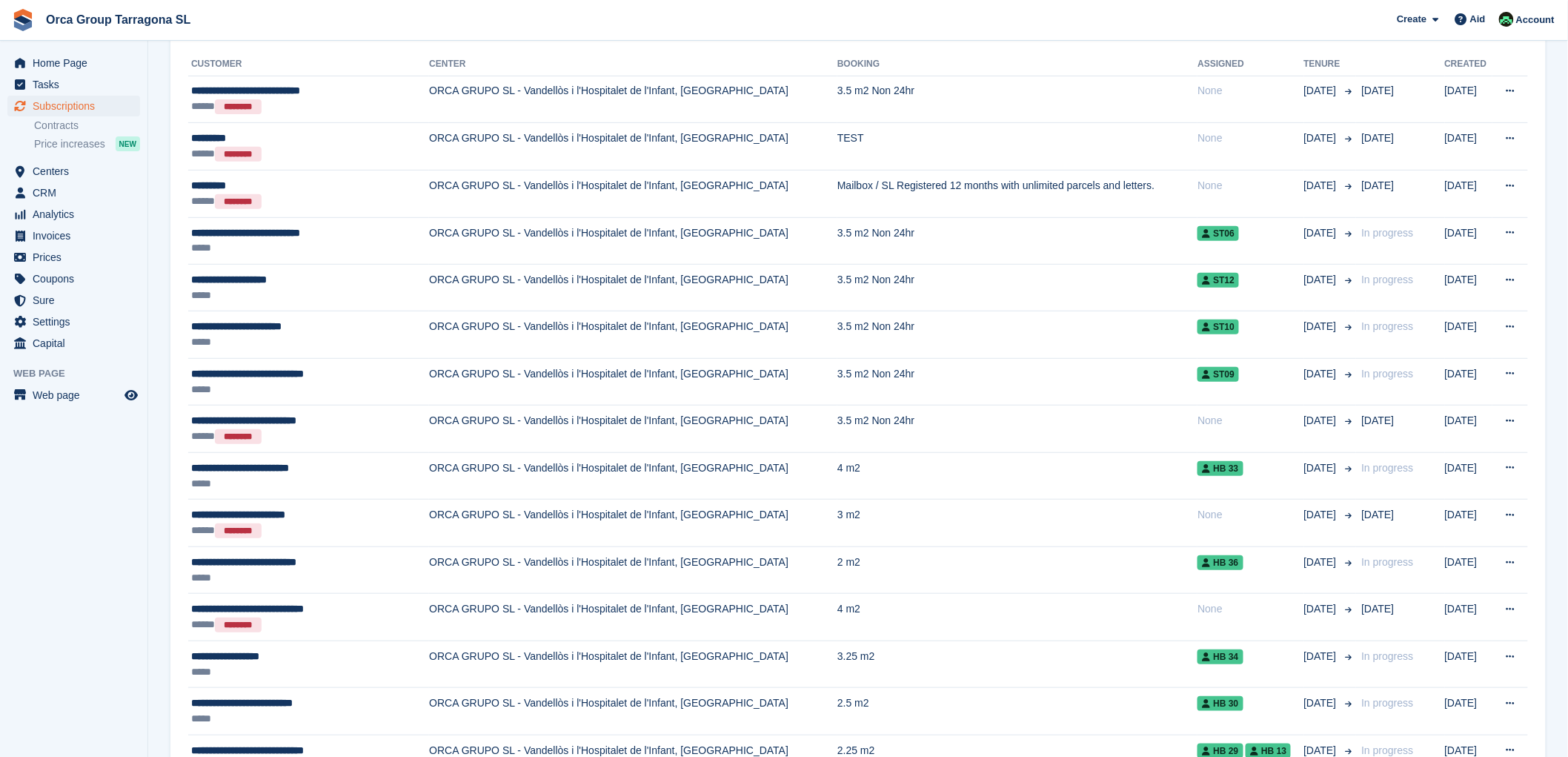
scroll to position [164, 0]
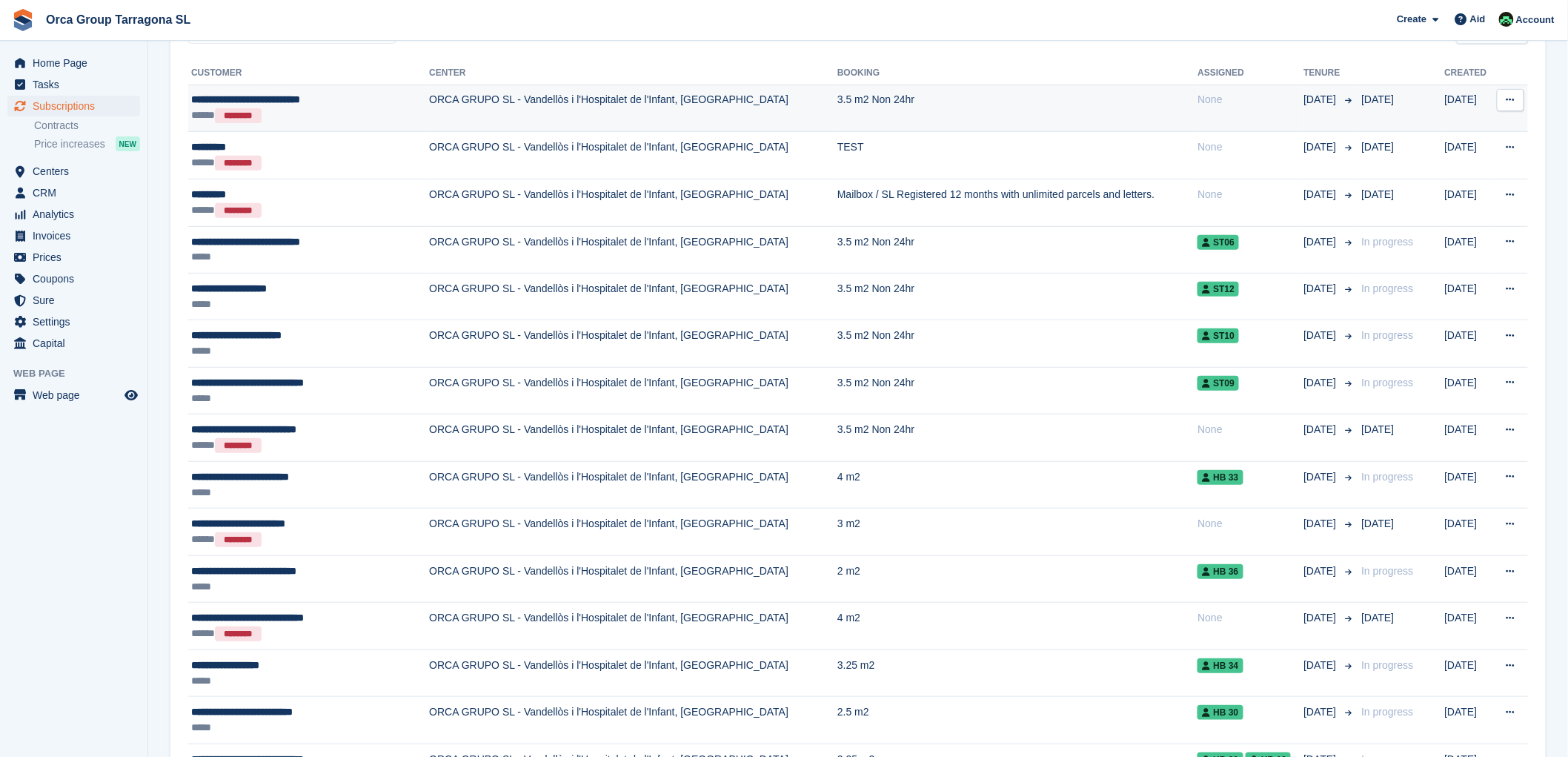
click at [300, 96] on font "**********" at bounding box center [245, 99] width 109 height 10
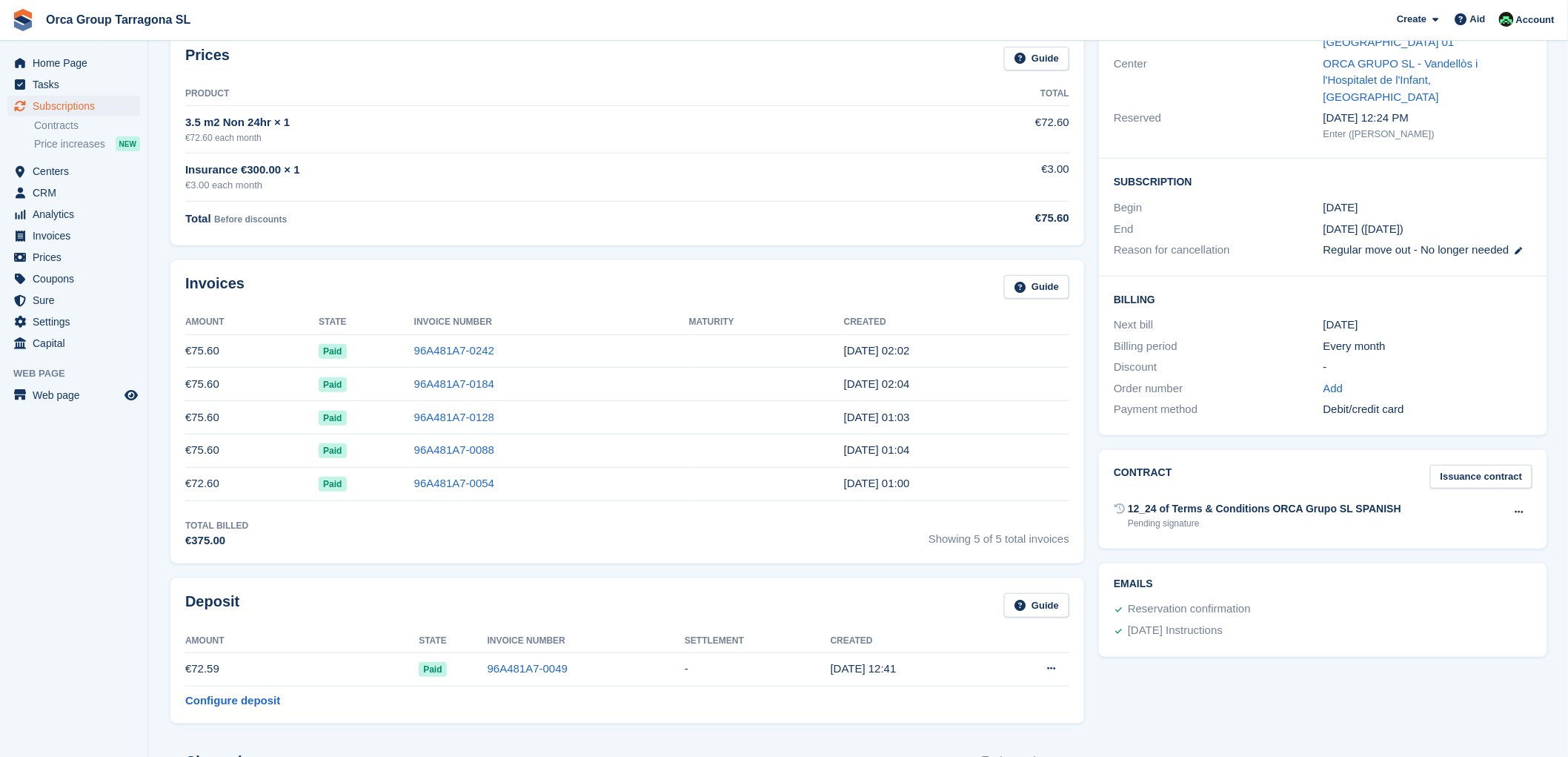
scroll to position [411, 0]
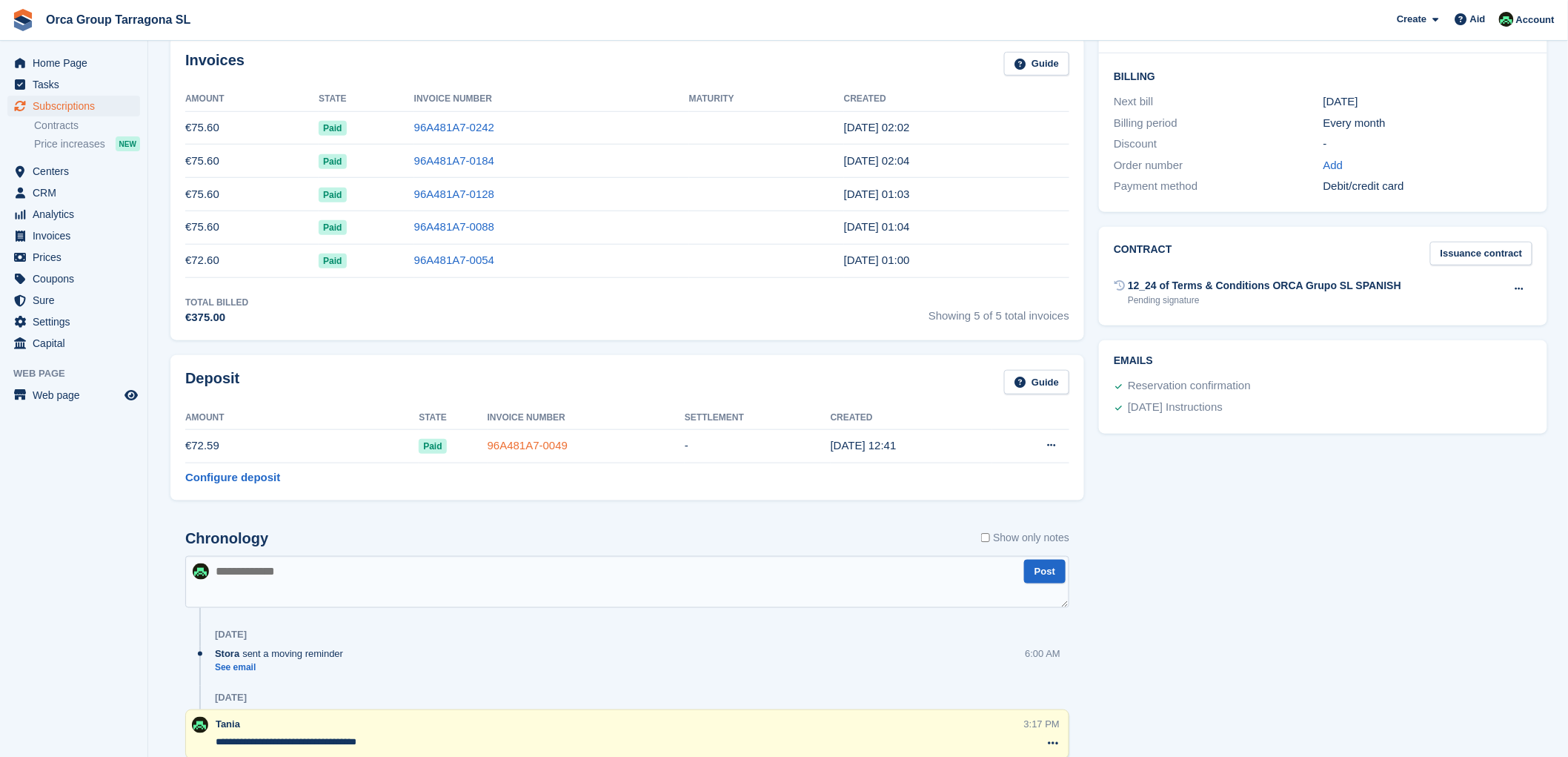
click at [516, 450] on font "96A481A7-0049" at bounding box center [527, 445] width 80 height 13
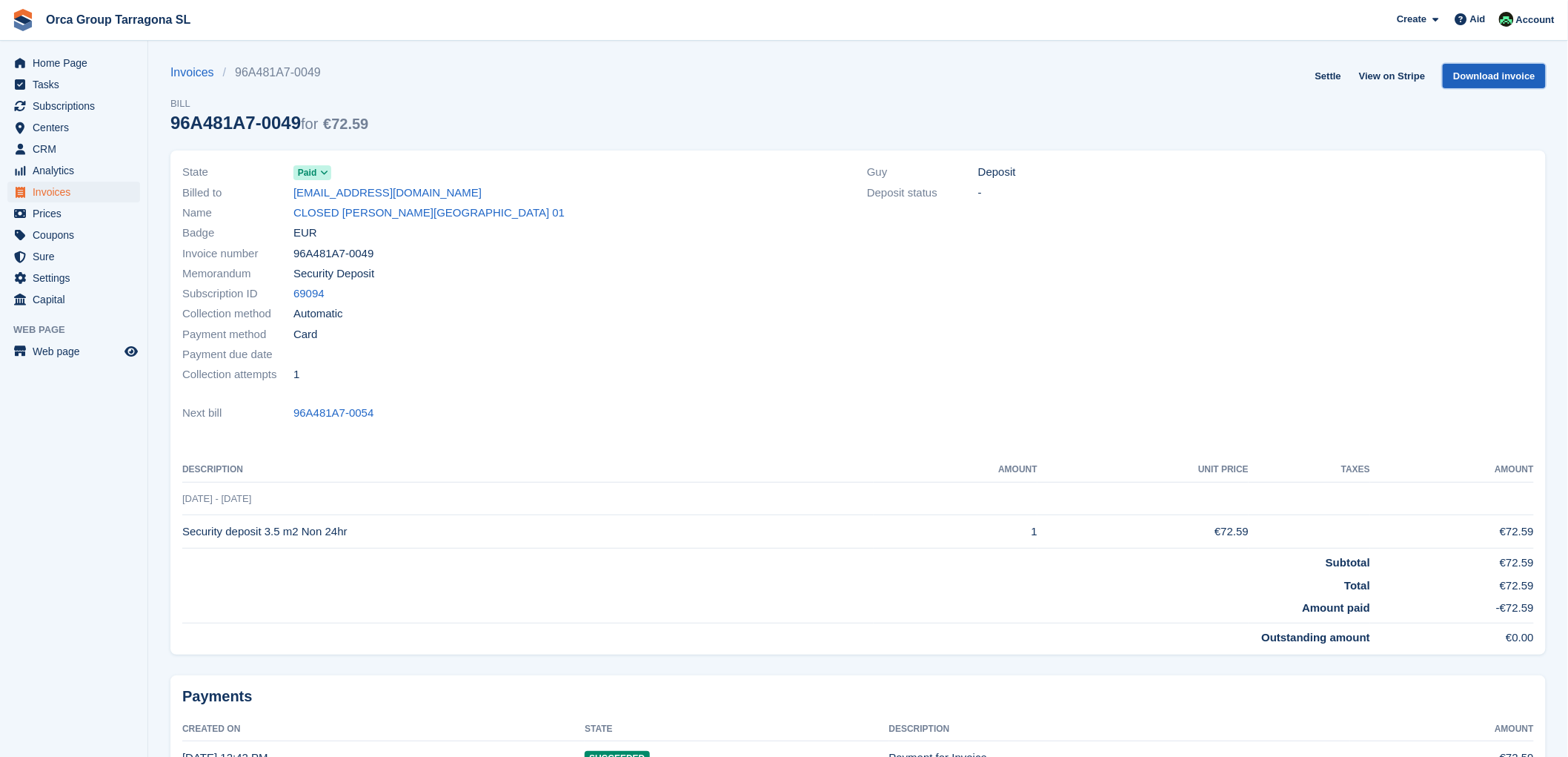
click at [1478, 76] on font "Download invoice" at bounding box center [1494, 75] width 82 height 11
drag, startPoint x: 1541, startPoint y: 638, endPoint x: 166, endPoint y: 515, distance: 1380.5
click at [166, 515] on div "State Paid Billed to maleag339@gmail.com Name CLOSED MARIA LEIVA AGUILAR ST 01 …" at bounding box center [858, 407] width 1393 height 531
copy div
drag, startPoint x: 493, startPoint y: 212, endPoint x: 290, endPoint y: 206, distance: 203.1
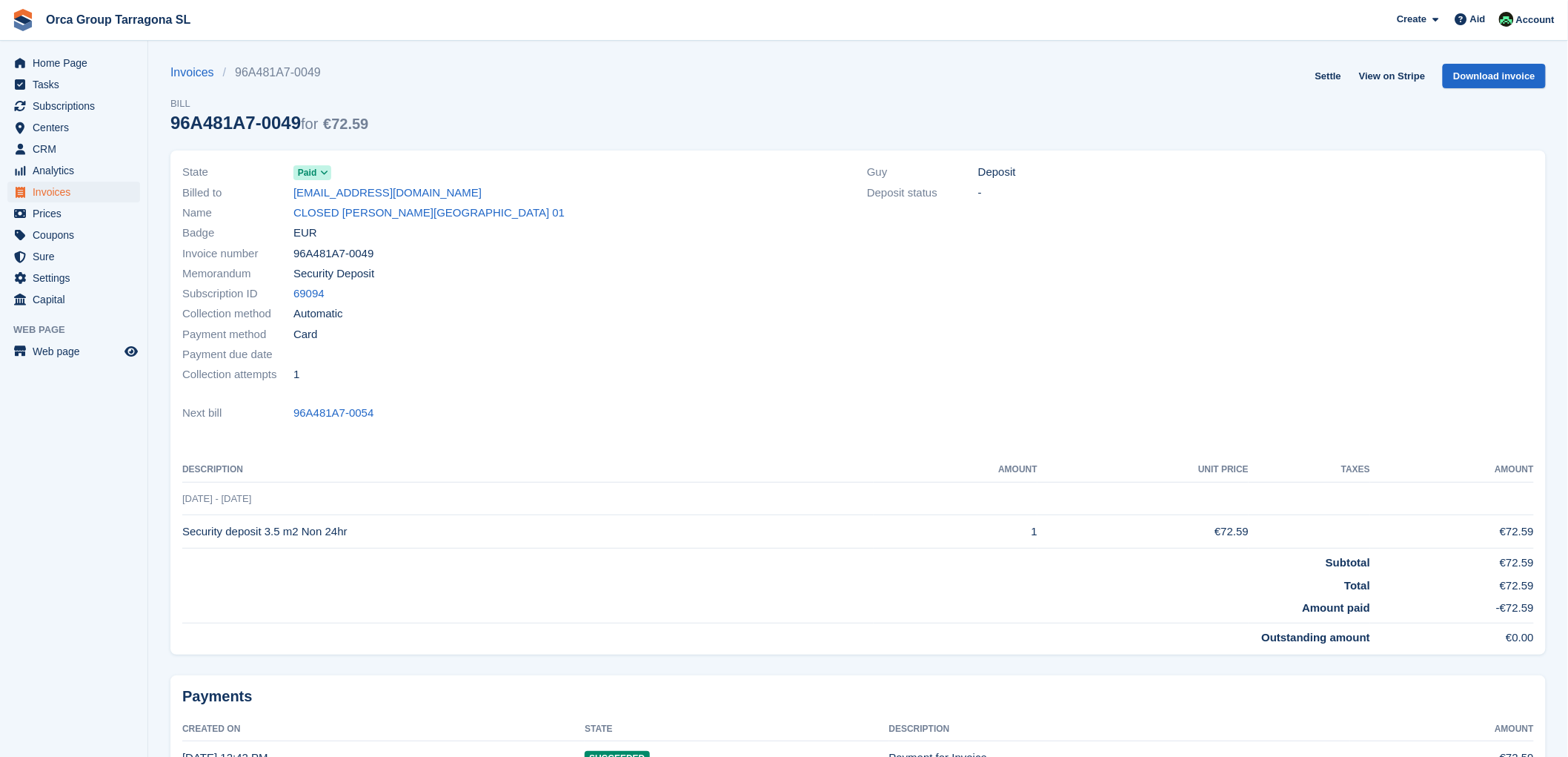
click at [290, 206] on div "Name CLOSED MARIA LEIVA AGUILAR ST 01" at bounding box center [516, 213] width 667 height 20
copy div "CLOSED MARIA LEIVA AGUILAR ST 01"
click at [42, 196] on font "Invoices" at bounding box center [52, 192] width 38 height 12
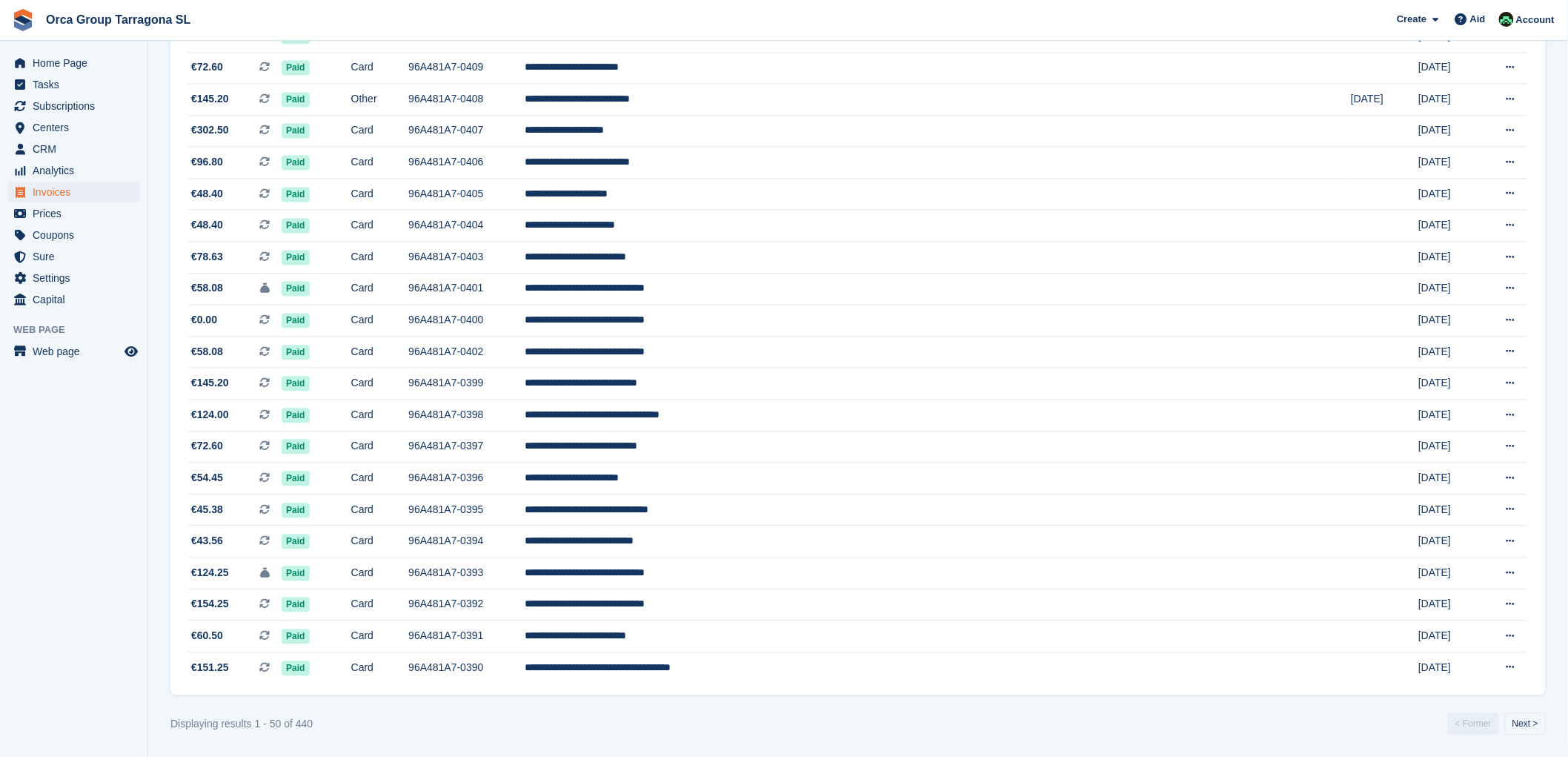
scroll to position [1153, 0]
click at [82, 191] on span "Invoices" at bounding box center [77, 192] width 89 height 21
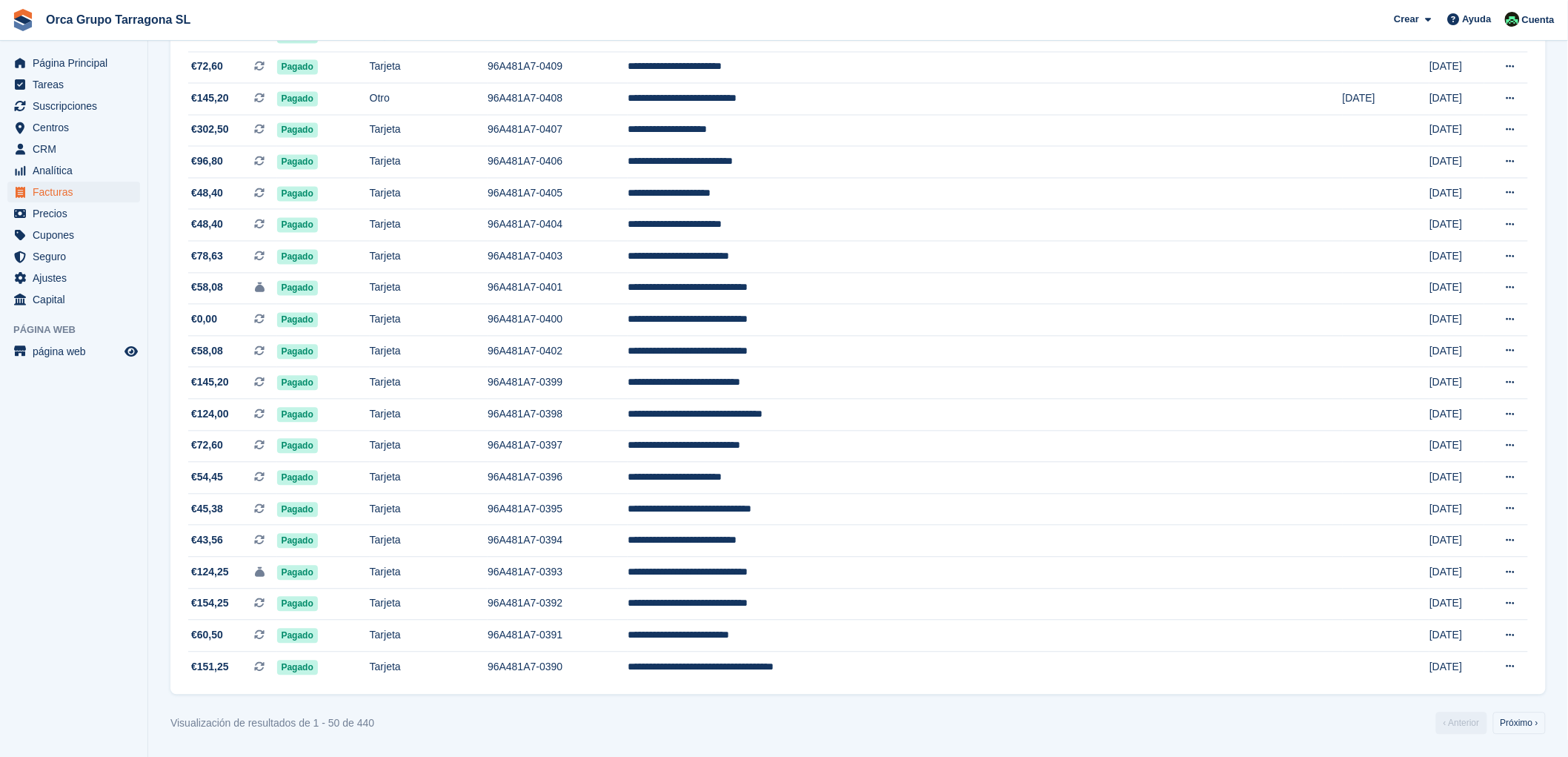
scroll to position [0, 0]
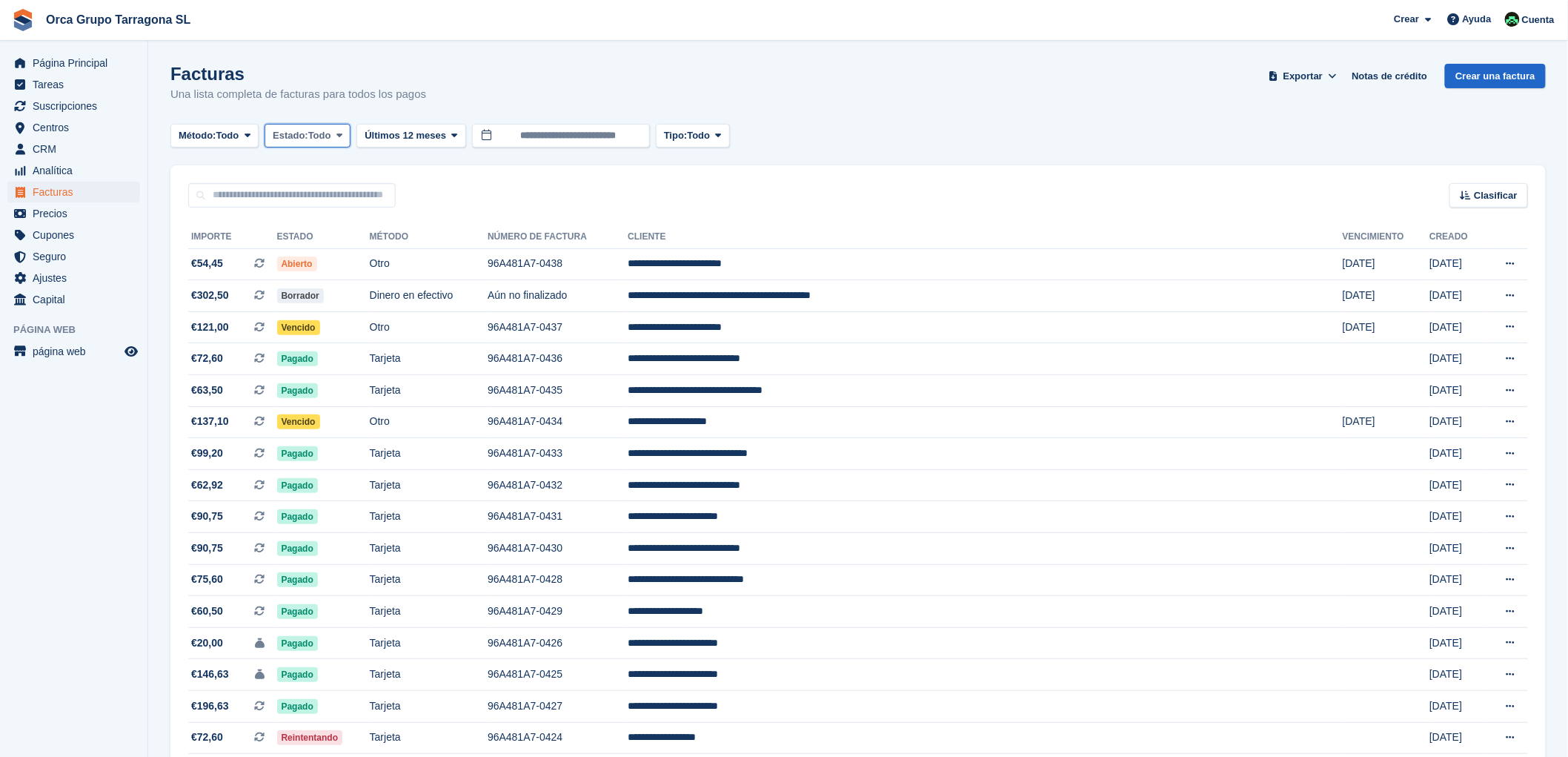
click at [341, 132] on icon at bounding box center [339, 134] width 6 height 9
click at [334, 255] on link "Abierto" at bounding box center [335, 251] width 129 height 27
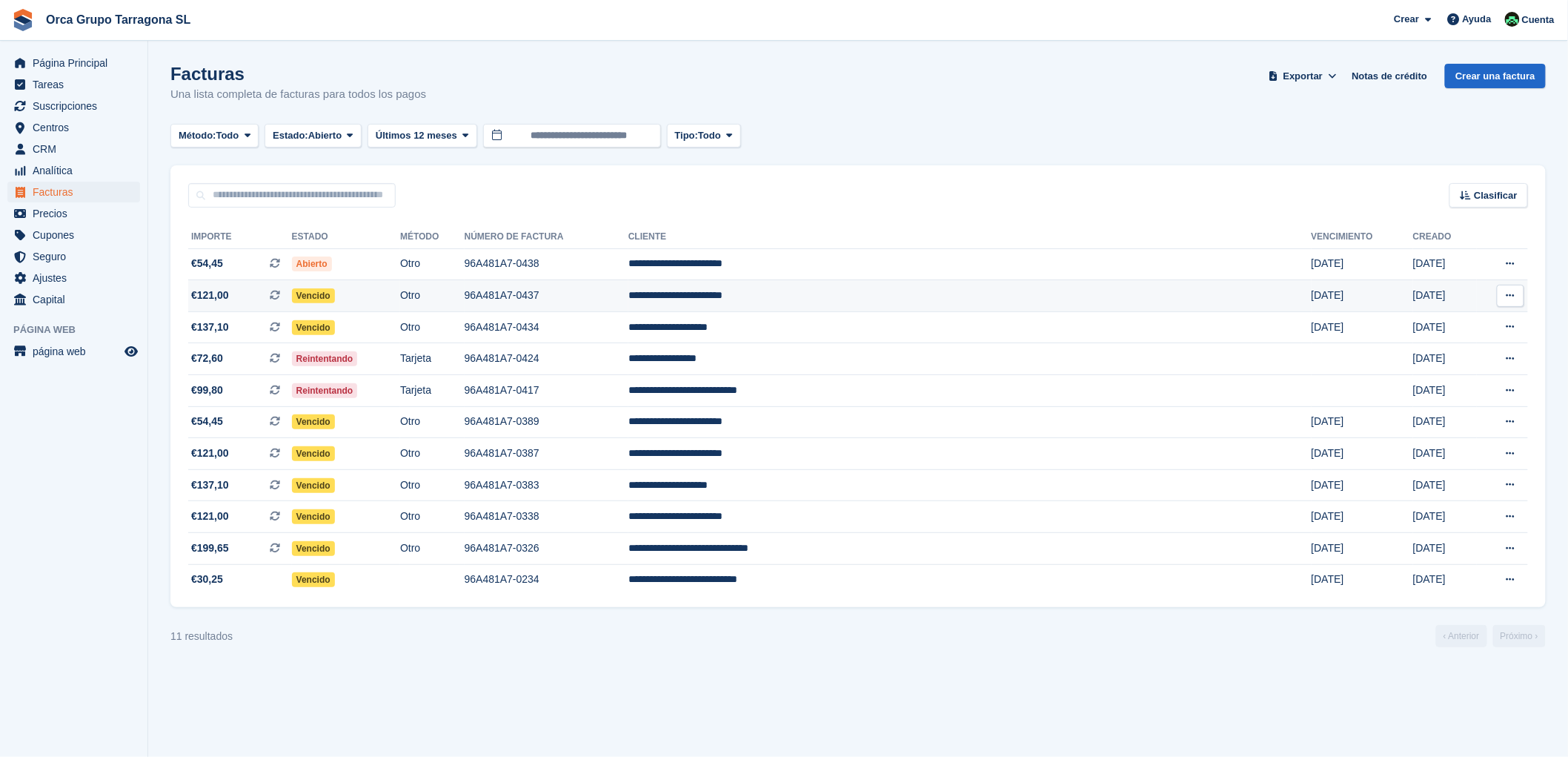
click at [852, 294] on td "**********" at bounding box center [969, 297] width 683 height 32
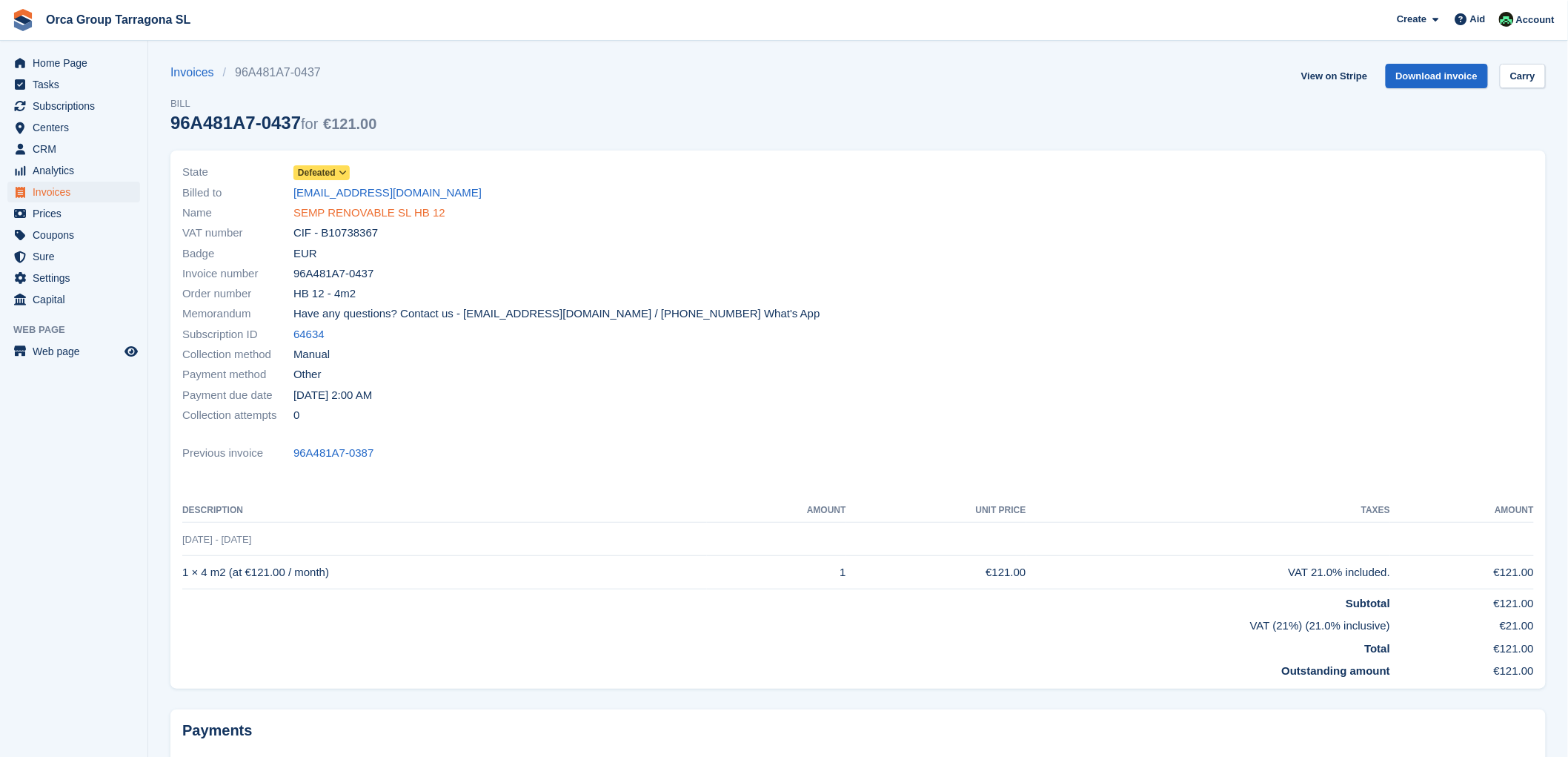
click at [328, 212] on font "SEMP RENOVABLE SL HB 12" at bounding box center [370, 212] width 152 height 13
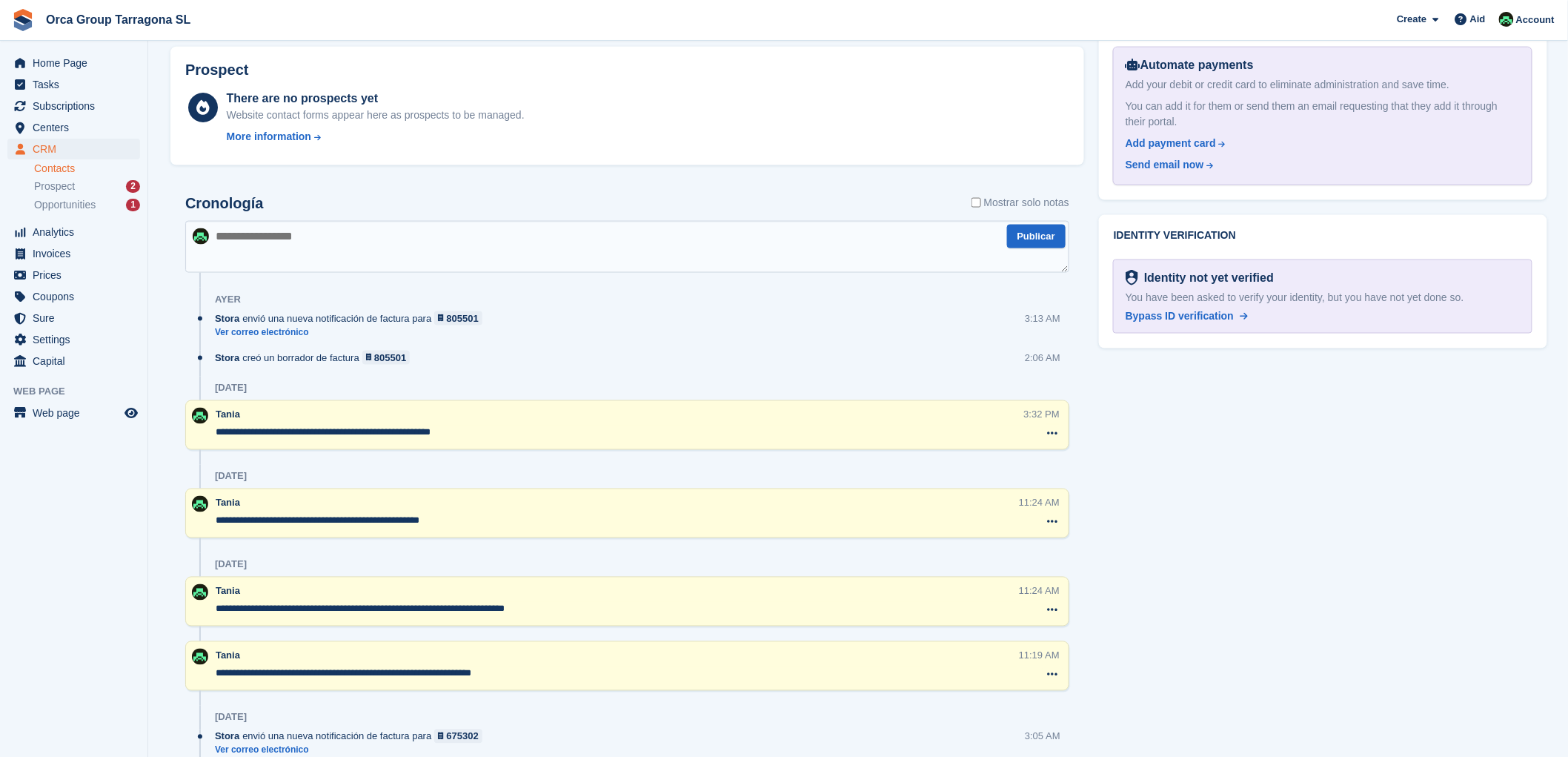
scroll to position [824, 0]
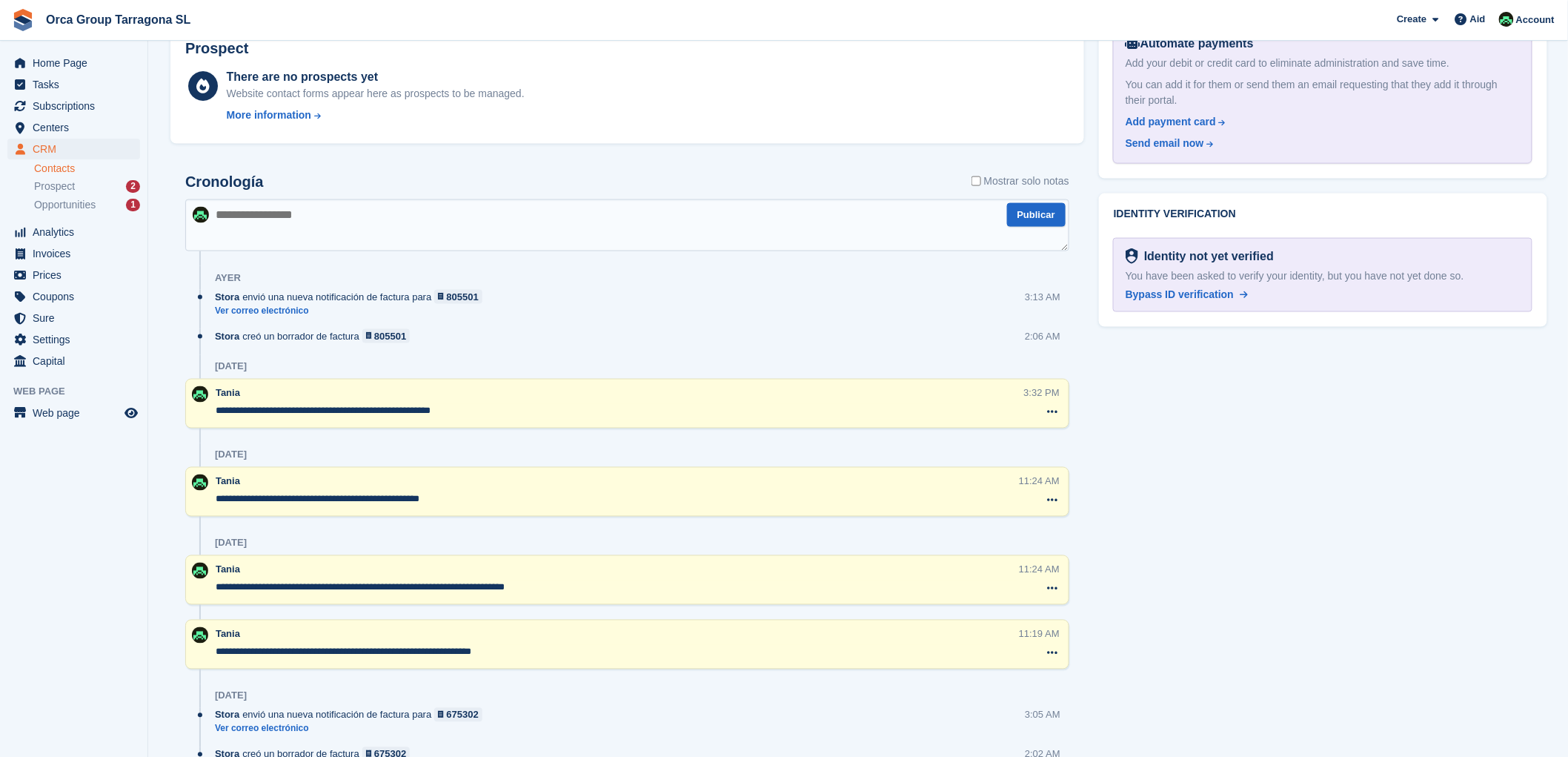
click at [234, 224] on textarea at bounding box center [627, 225] width 884 height 52
click at [220, 210] on textarea "**********" at bounding box center [627, 225] width 884 height 52
click at [342, 211] on textarea "**********" at bounding box center [627, 225] width 884 height 52
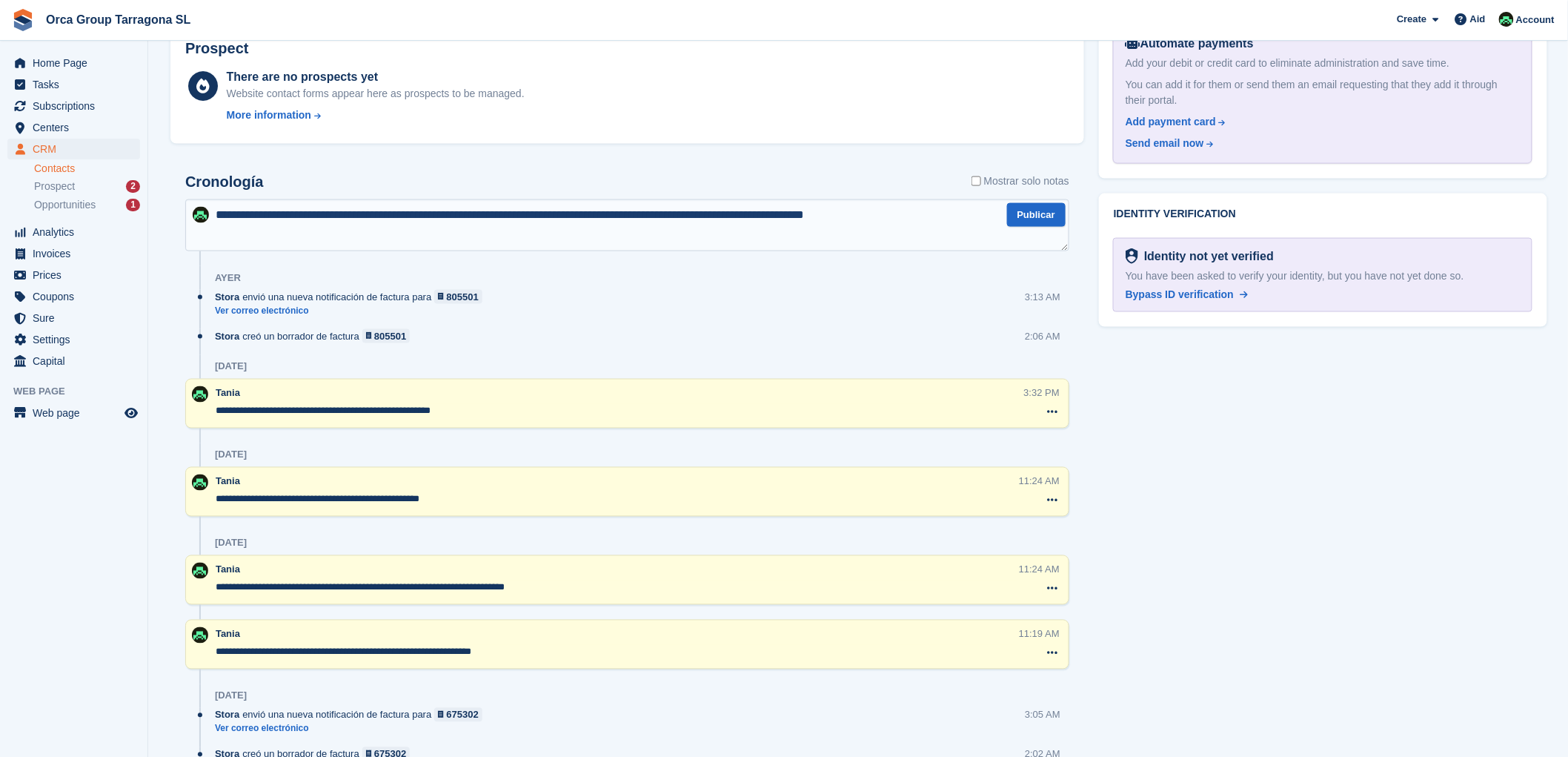
type textarea "**********"
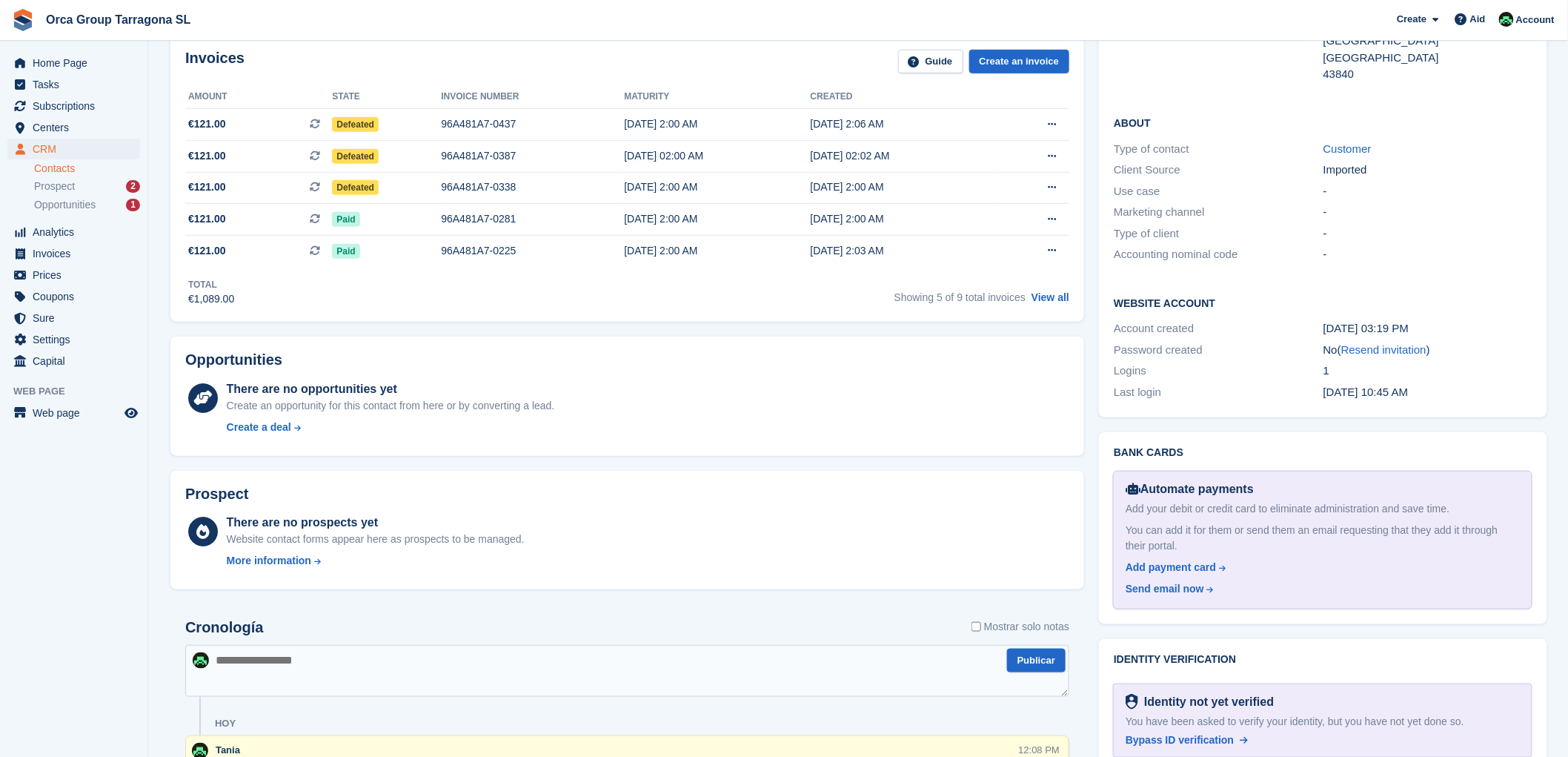
scroll to position [165, 0]
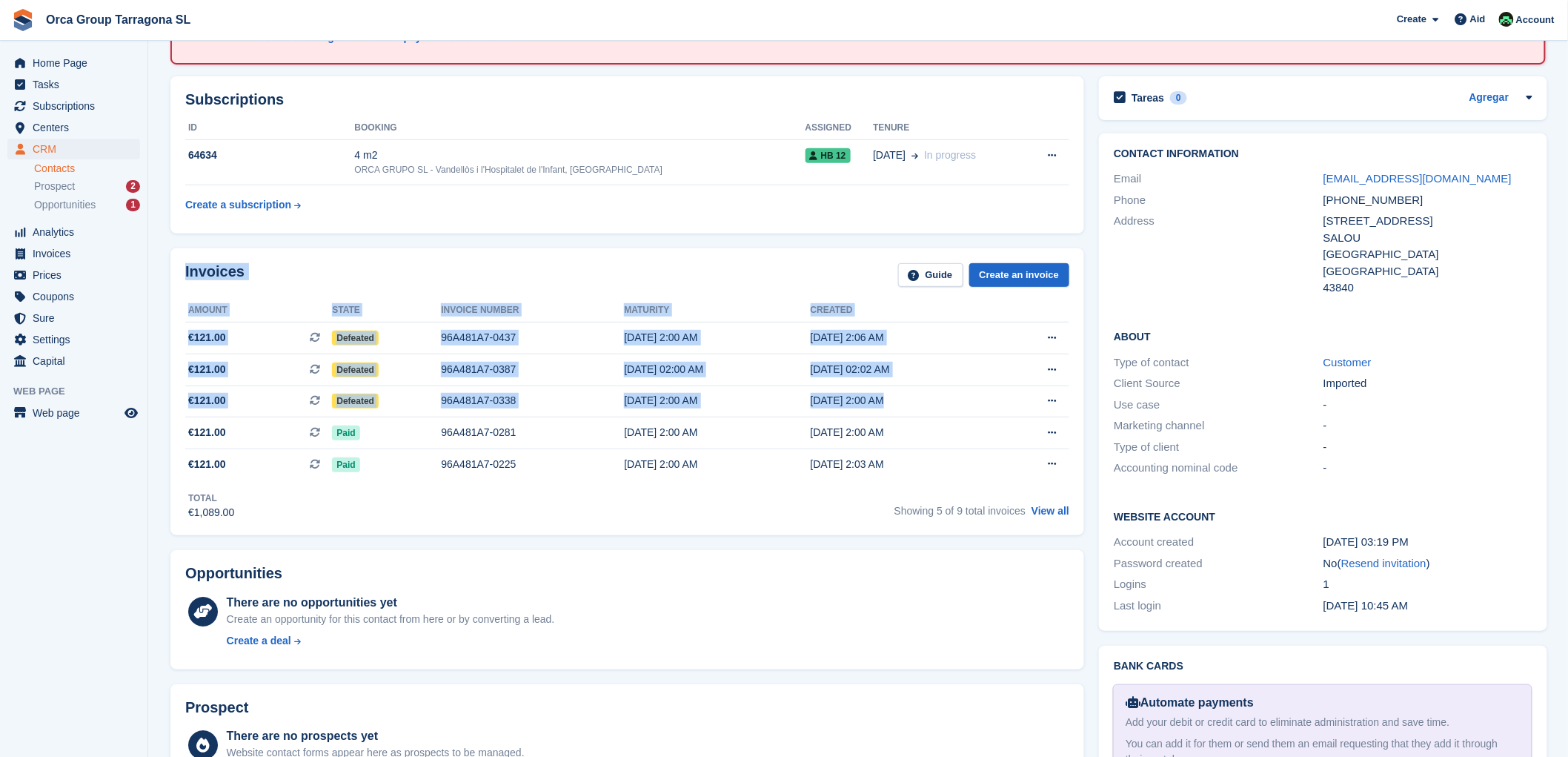
drag, startPoint x: 994, startPoint y: 397, endPoint x: 180, endPoint y: 272, distance: 823.5
click at [180, 272] on div "Invoices Guide Create an invoice Amount State Invoice number Maturity Created €…" at bounding box center [627, 392] width 914 height 288
copy div "Invoices Guide Create an invoice Amount State Invoice number Maturity Created €…"
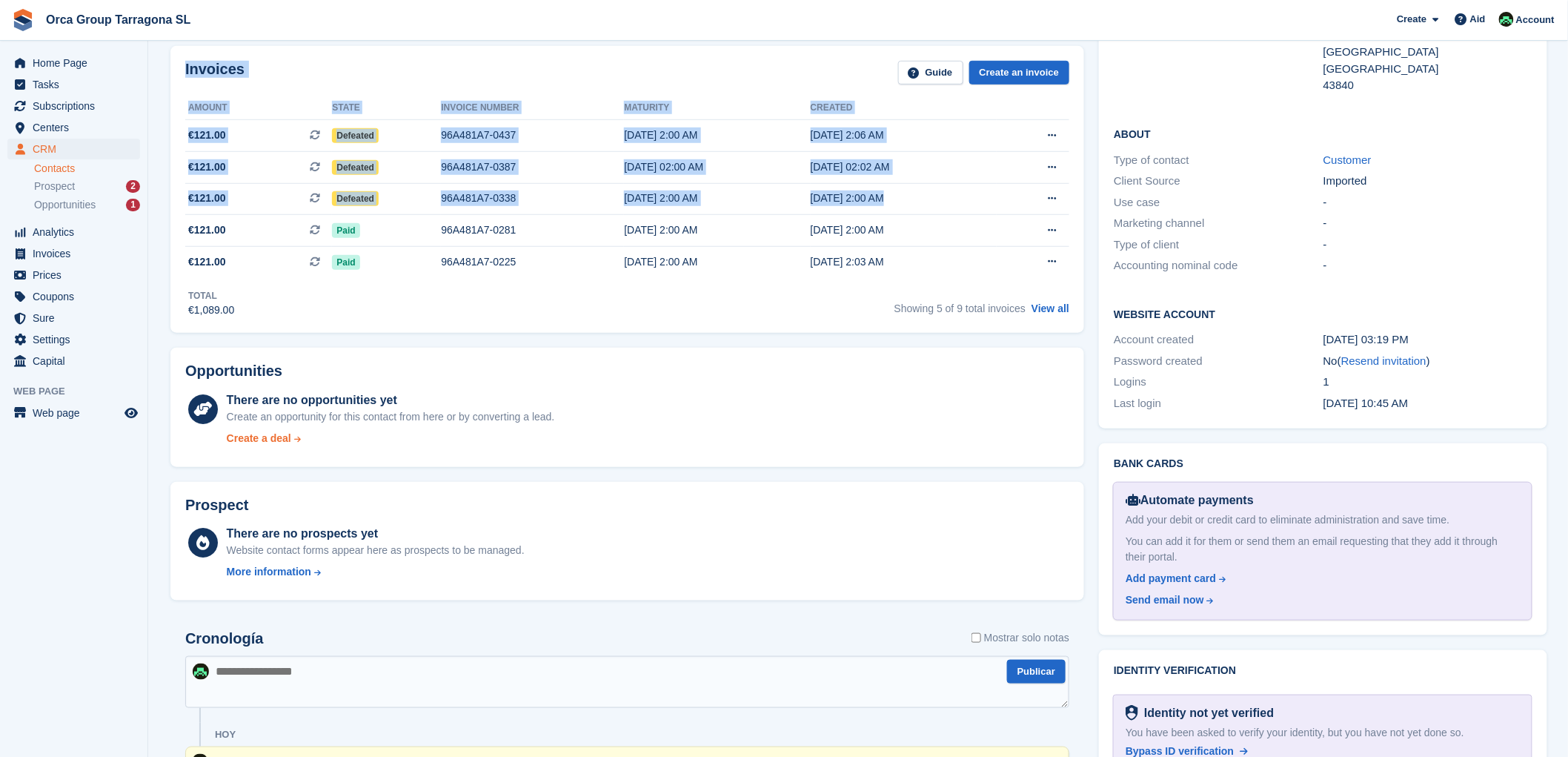
scroll to position [493, 0]
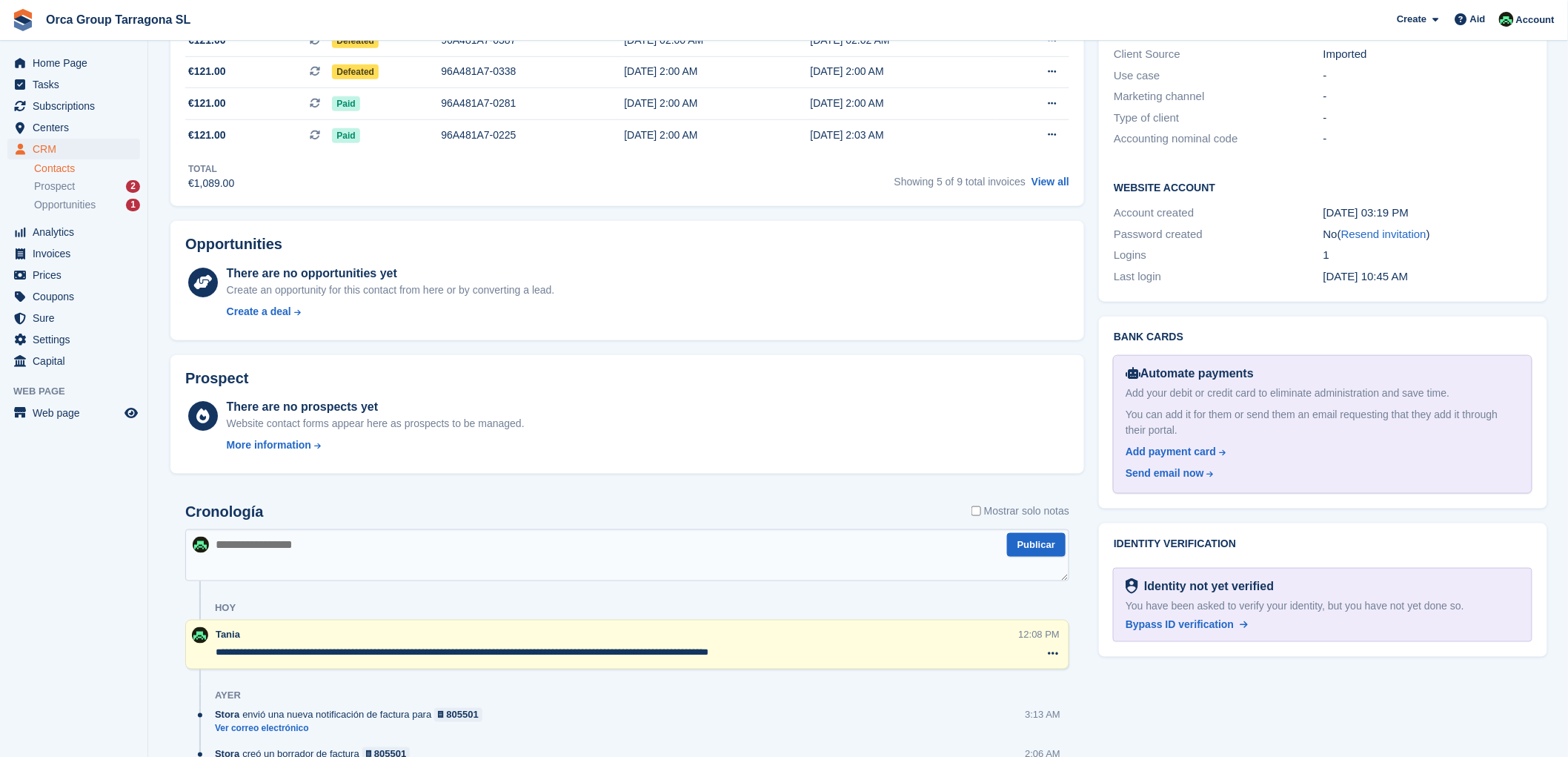
click at [225, 545] on textarea at bounding box center [627, 555] width 884 height 52
click at [221, 545] on textarea "**********" at bounding box center [627, 555] width 884 height 52
click at [377, 544] on textarea "**********" at bounding box center [627, 555] width 884 height 52
type textarea "**********"
click at [1039, 537] on button "Publicar" at bounding box center [1036, 545] width 58 height 25
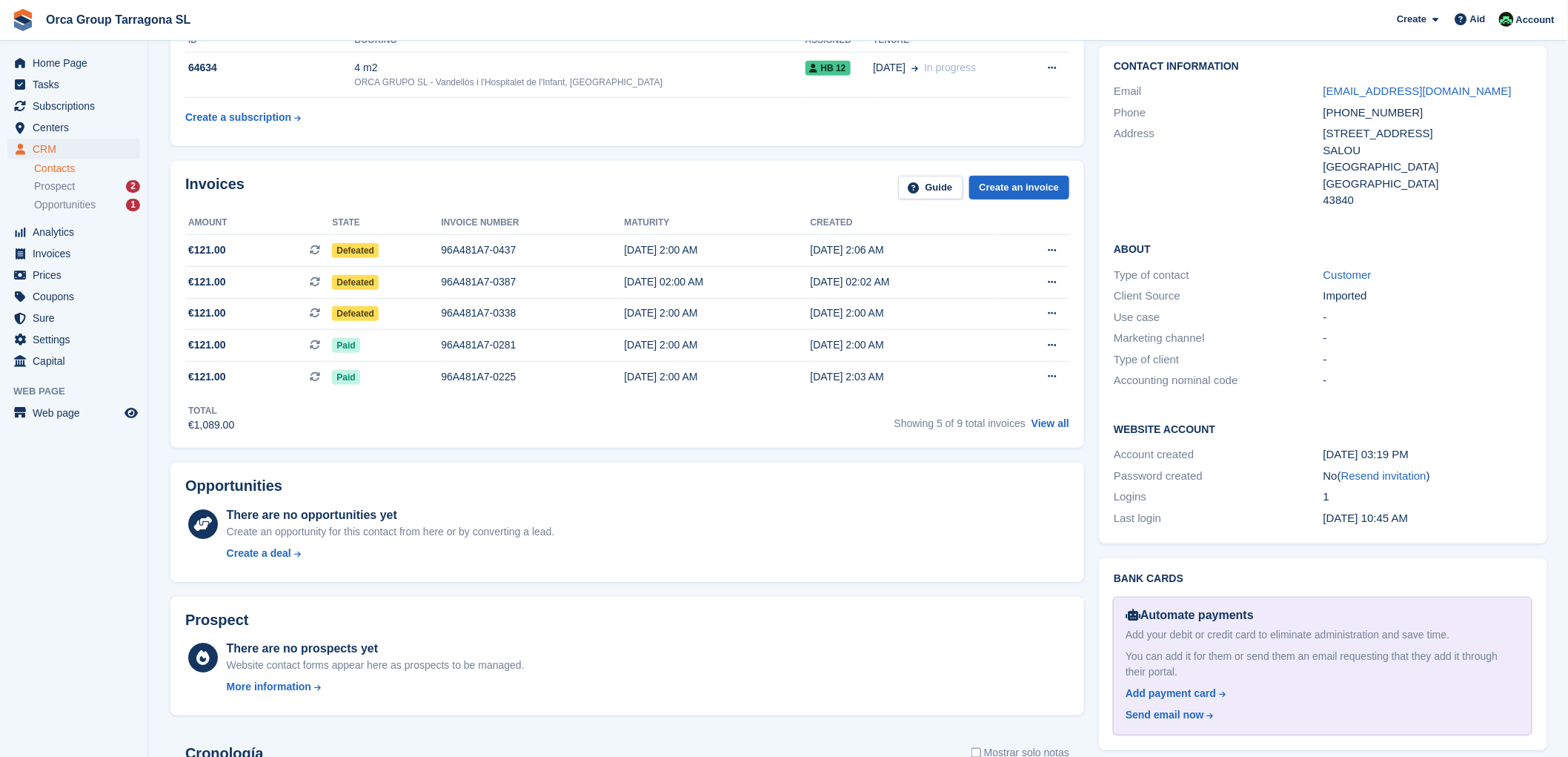
scroll to position [0, 0]
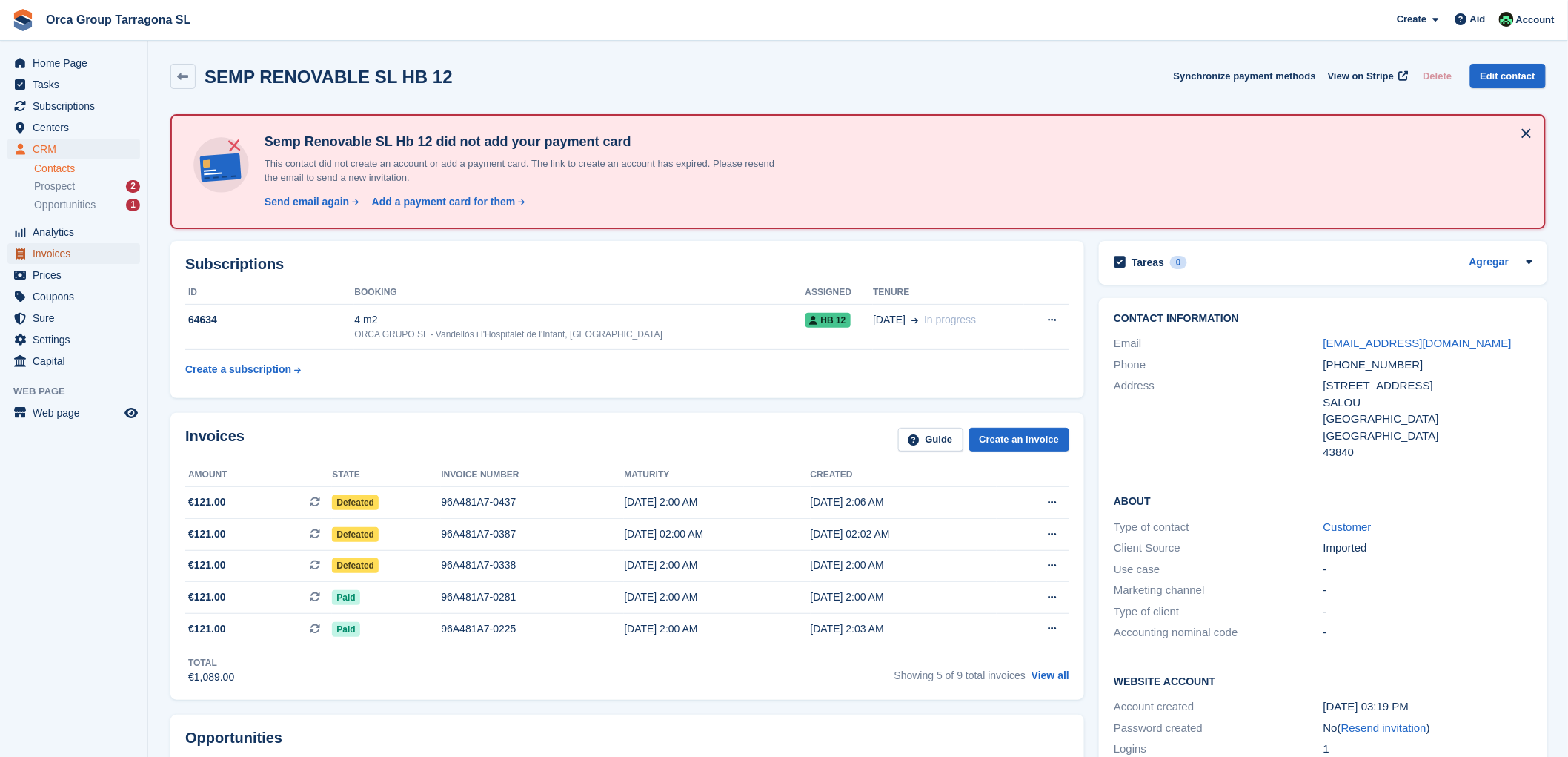
click at [90, 257] on span "Invoices" at bounding box center [77, 253] width 89 height 21
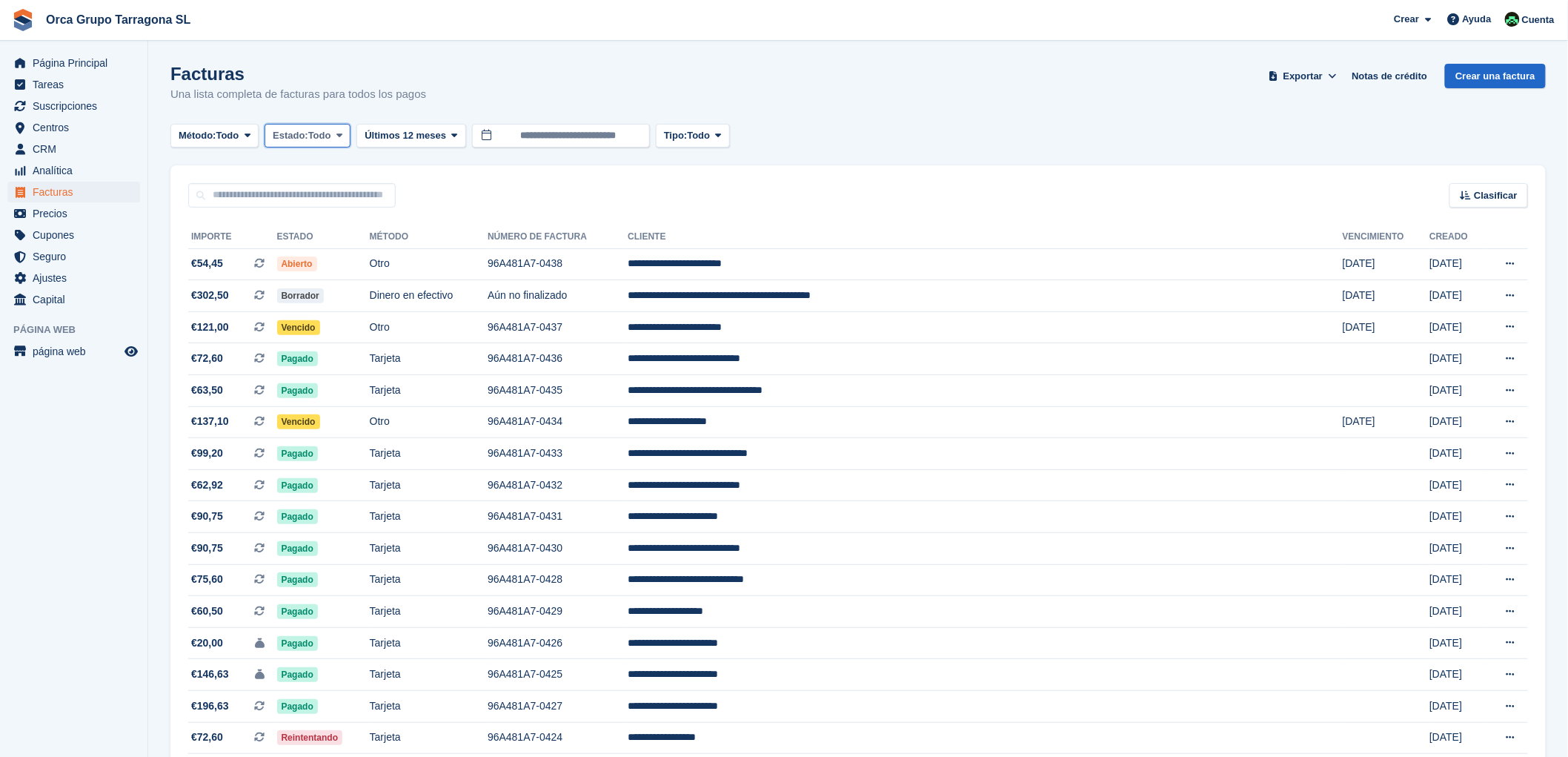
click at [345, 132] on span at bounding box center [339, 136] width 12 height 12
click at [324, 251] on link "Abierto" at bounding box center [335, 251] width 129 height 27
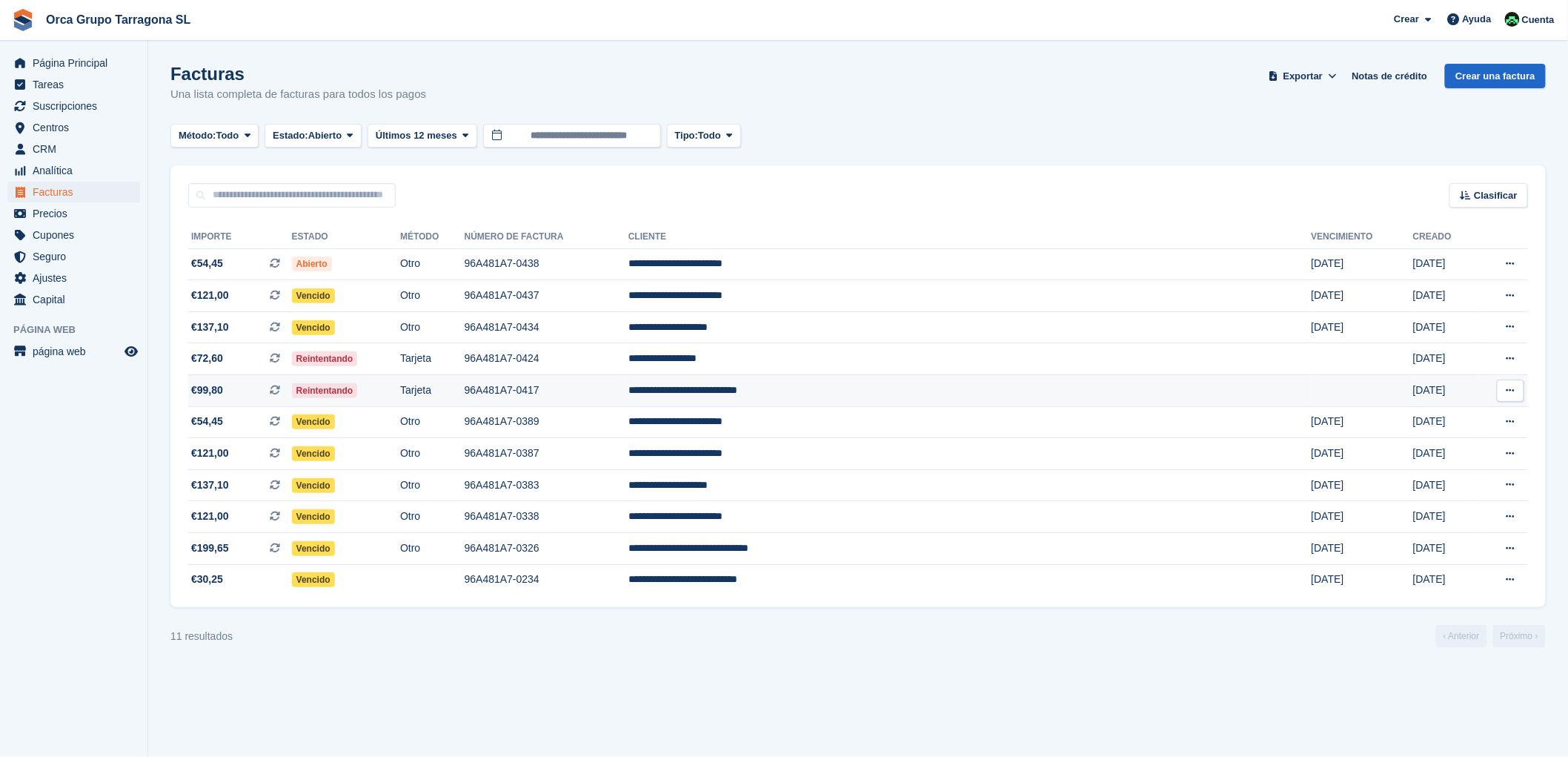
click at [872, 395] on td "**********" at bounding box center [969, 391] width 683 height 32
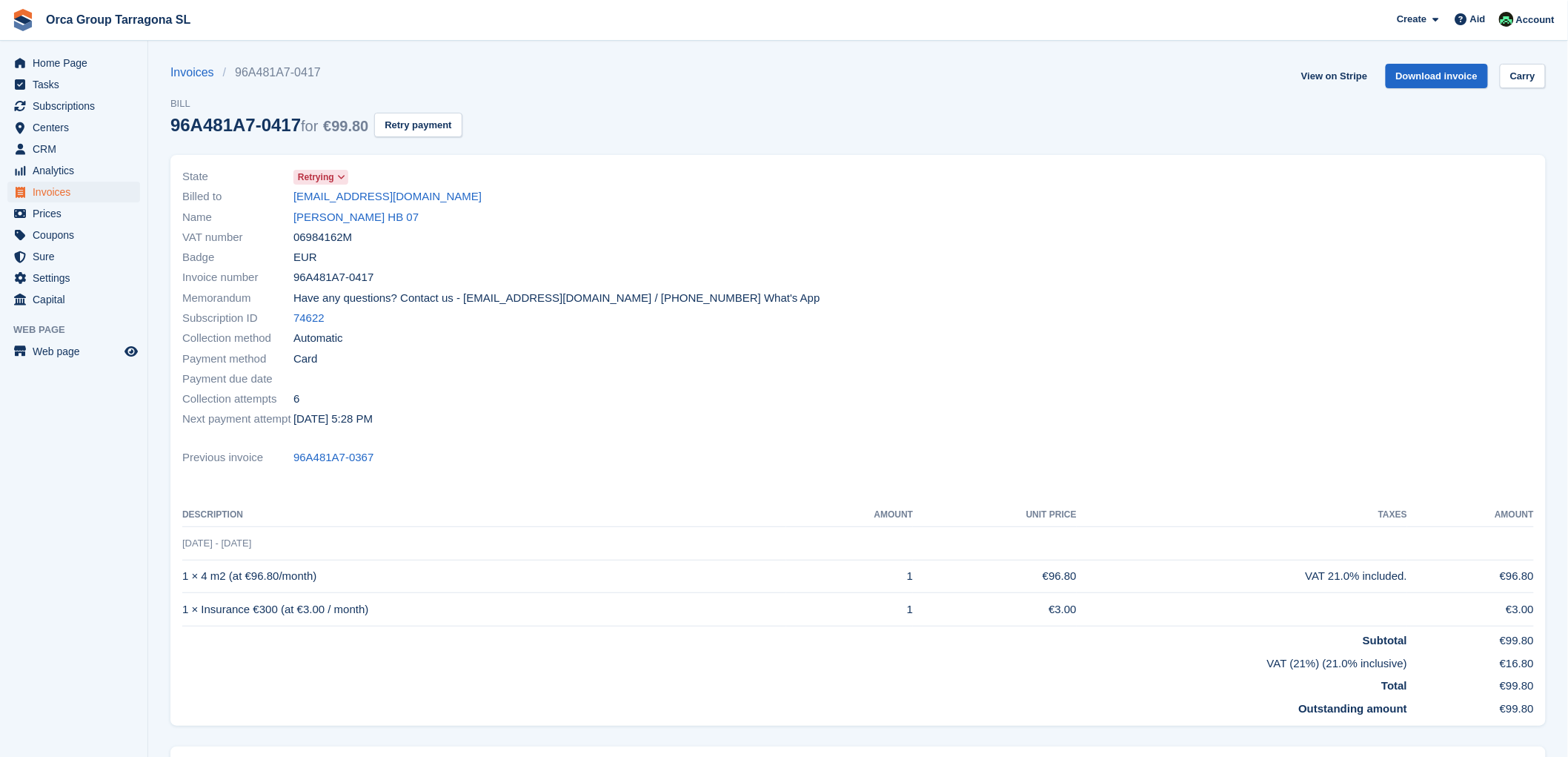
click at [343, 177] on icon at bounding box center [341, 177] width 8 height 9
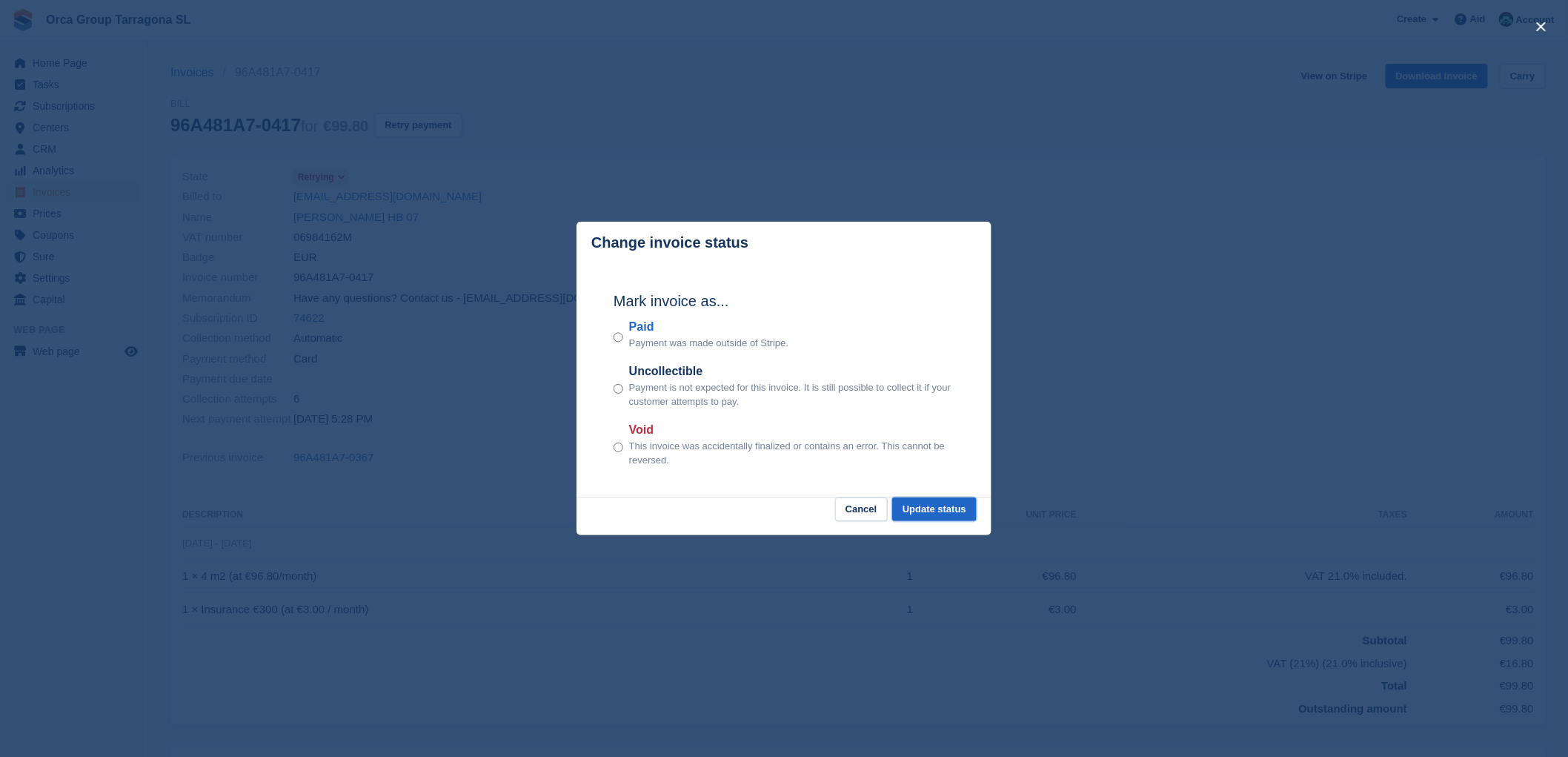
drag, startPoint x: 953, startPoint y: 509, endPoint x: 941, endPoint y: 485, distance: 26.8
click at [953, 506] on font "Update status" at bounding box center [934, 509] width 63 height 11
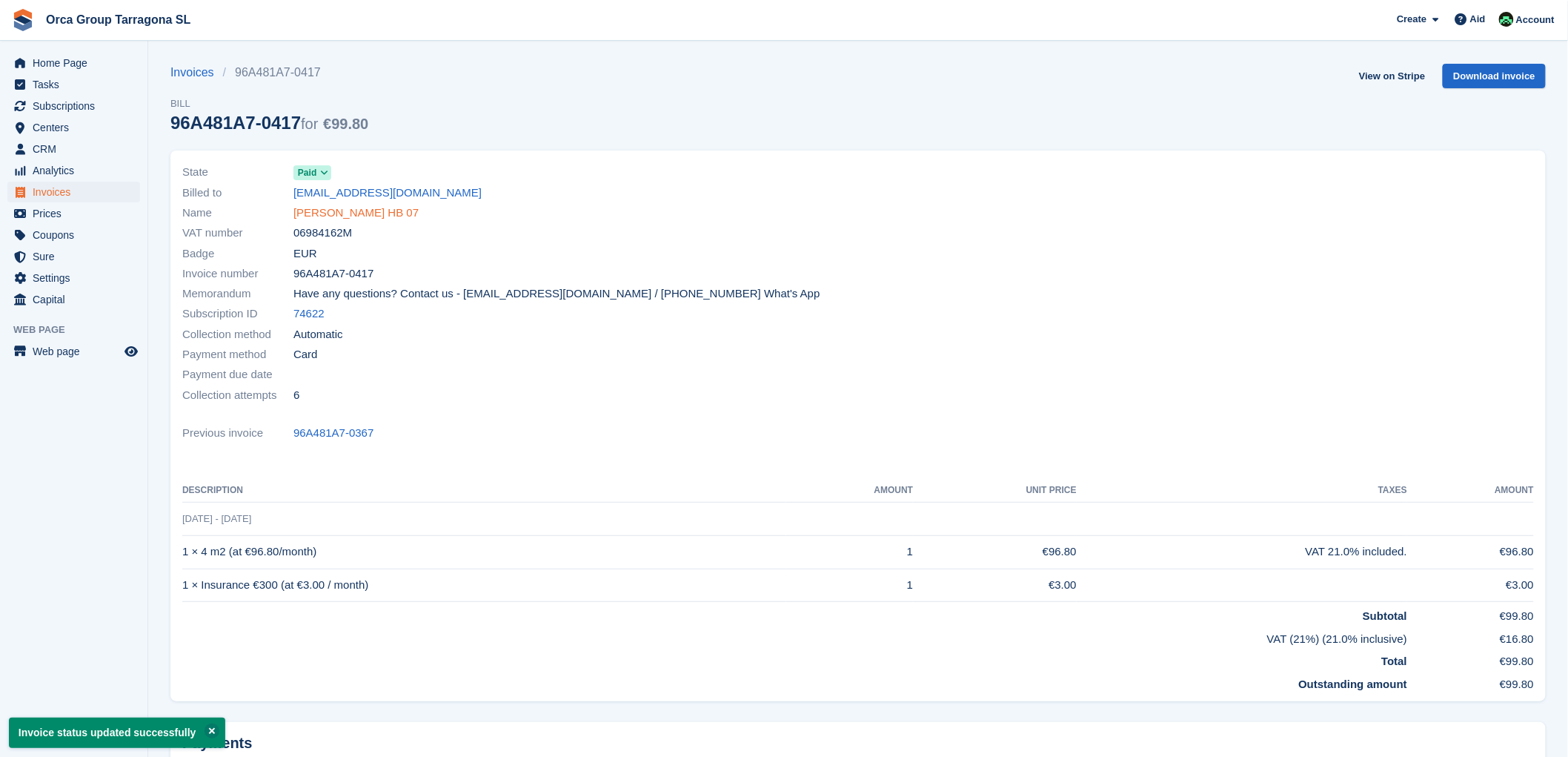
click at [353, 208] on font "[PERSON_NAME] HB 07" at bounding box center [356, 212] width 125 height 13
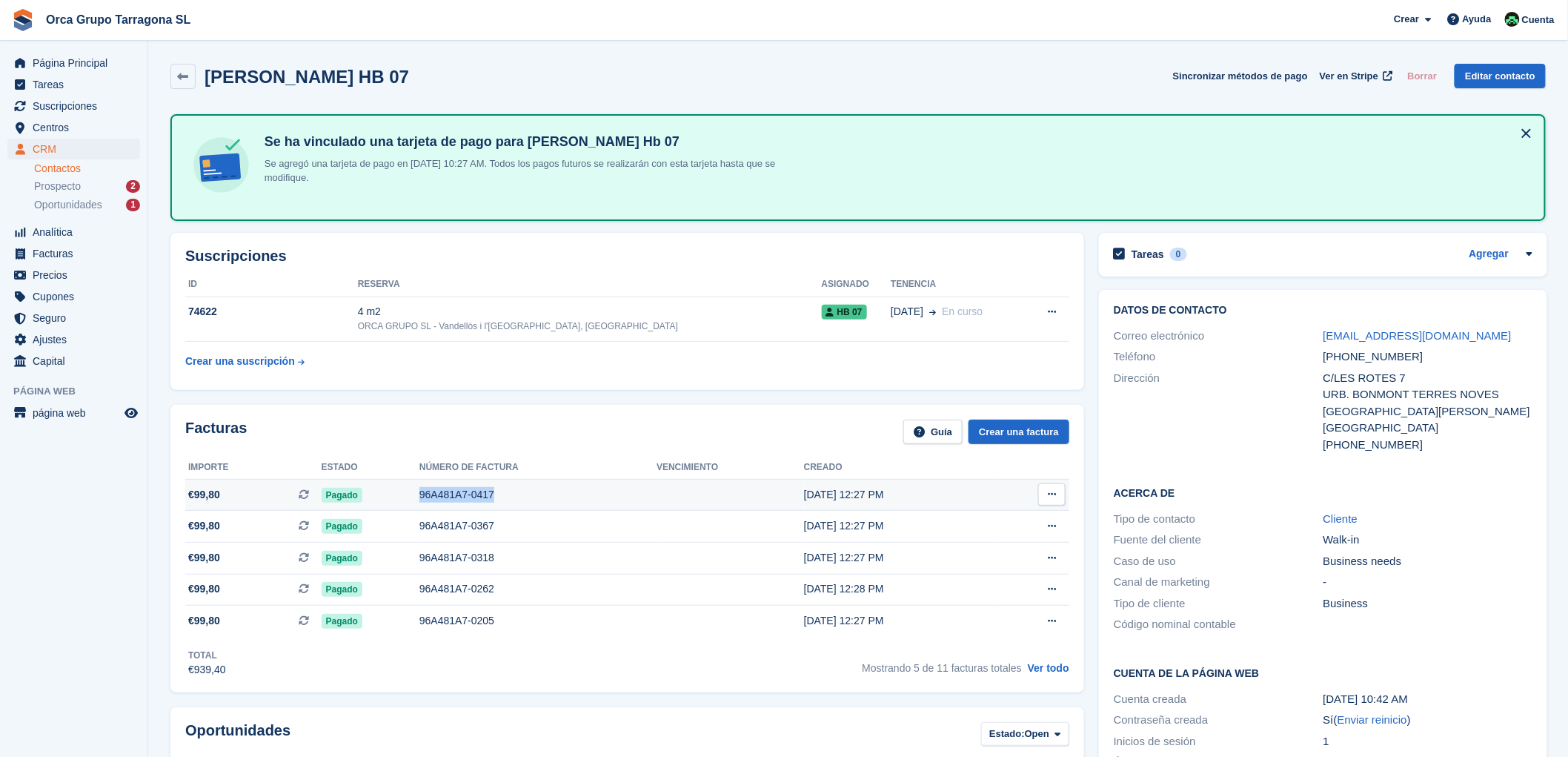
drag, startPoint x: 515, startPoint y: 493, endPoint x: 420, endPoint y: 487, distance: 95.2
click at [420, 487] on tr "€99,80 Esta es una factura de suscripción recurrente. Pagado 96A481A7-0417 [DAT…" at bounding box center [627, 495] width 884 height 32
copy tr "96A481A7-0417"
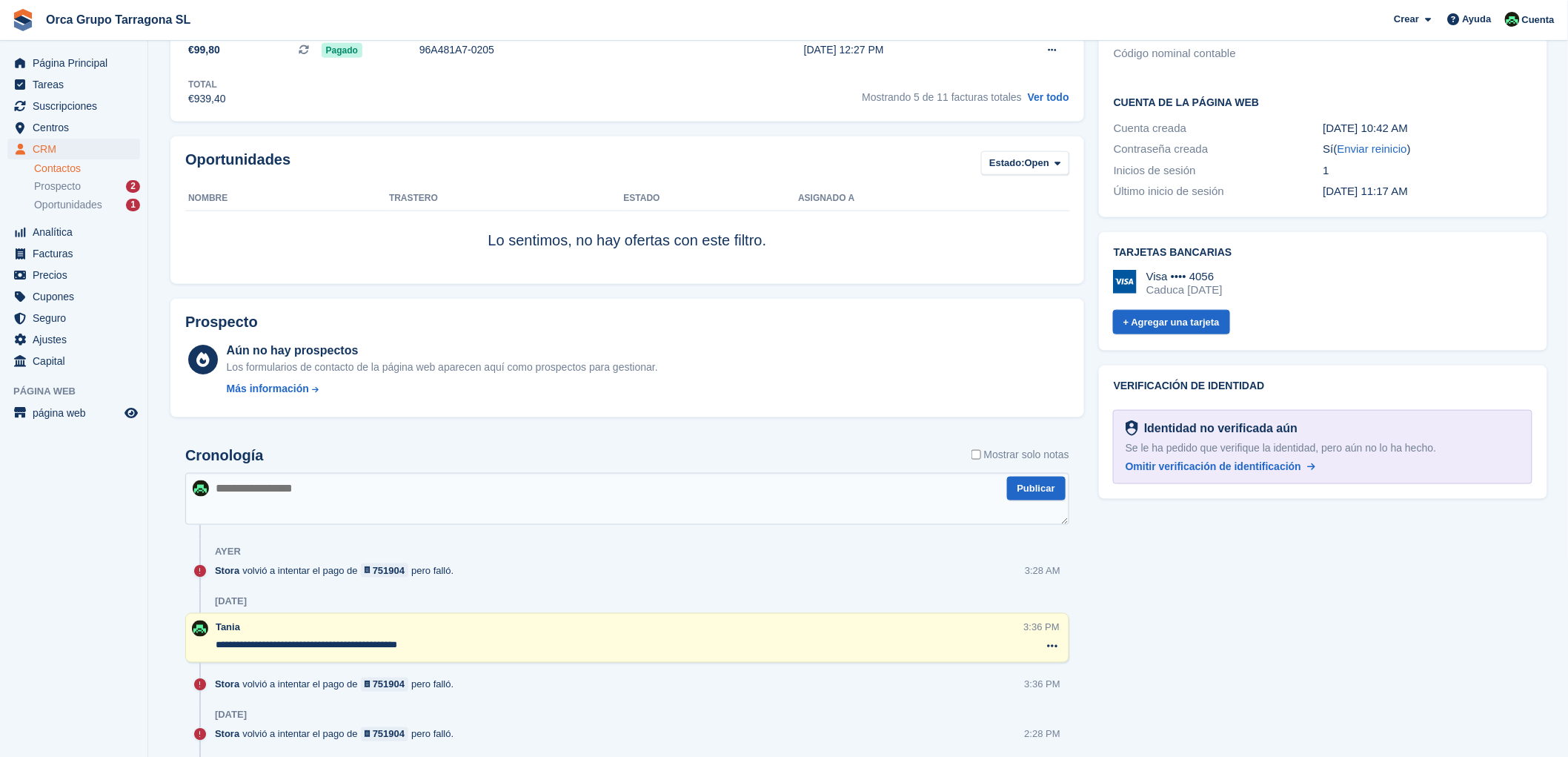
scroll to position [576, 0]
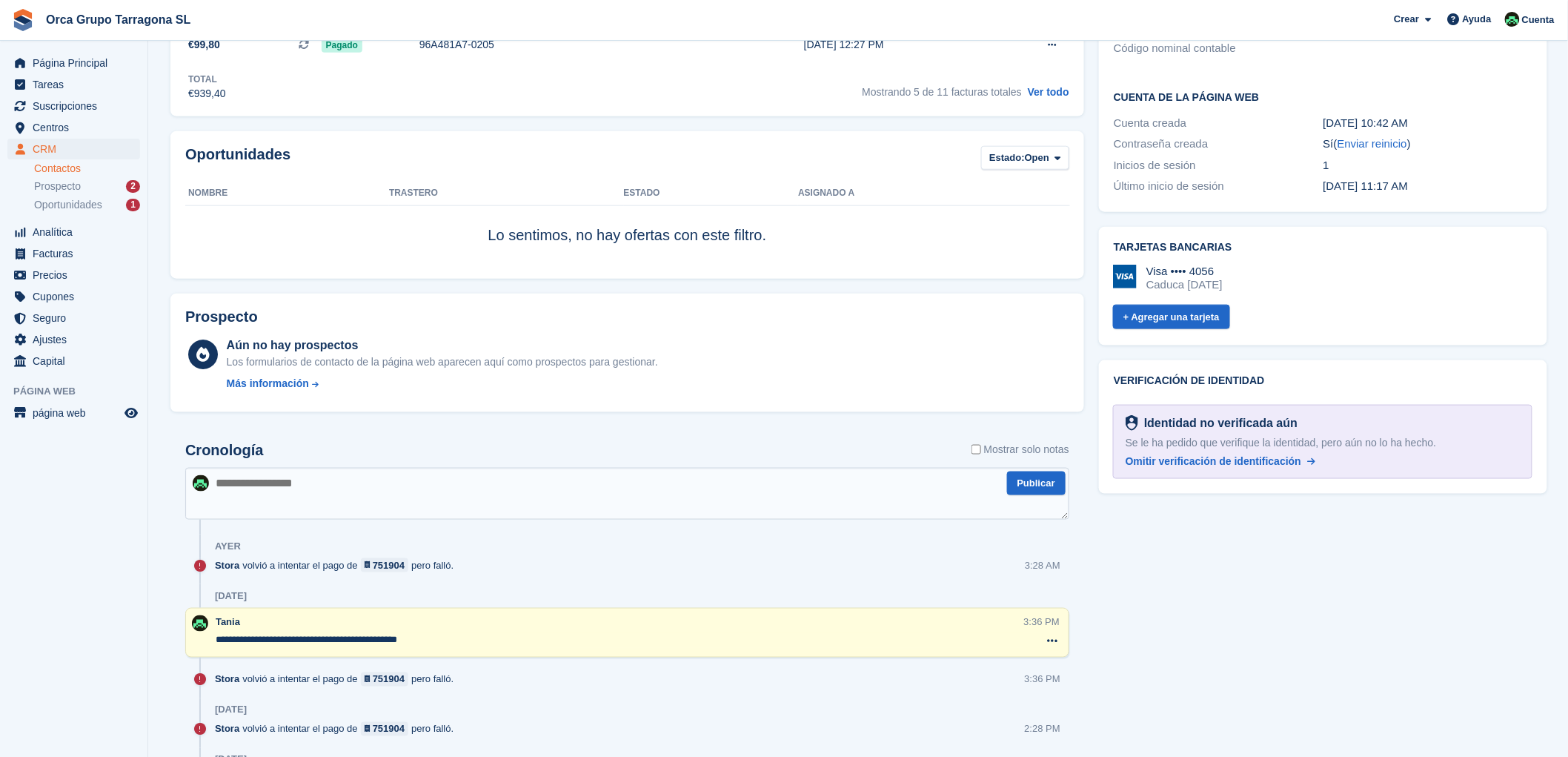
click at [237, 495] on textarea at bounding box center [627, 493] width 884 height 52
paste textarea "**********"
type textarea "**********"
click at [1033, 487] on button "Publicar" at bounding box center [1036, 483] width 58 height 25
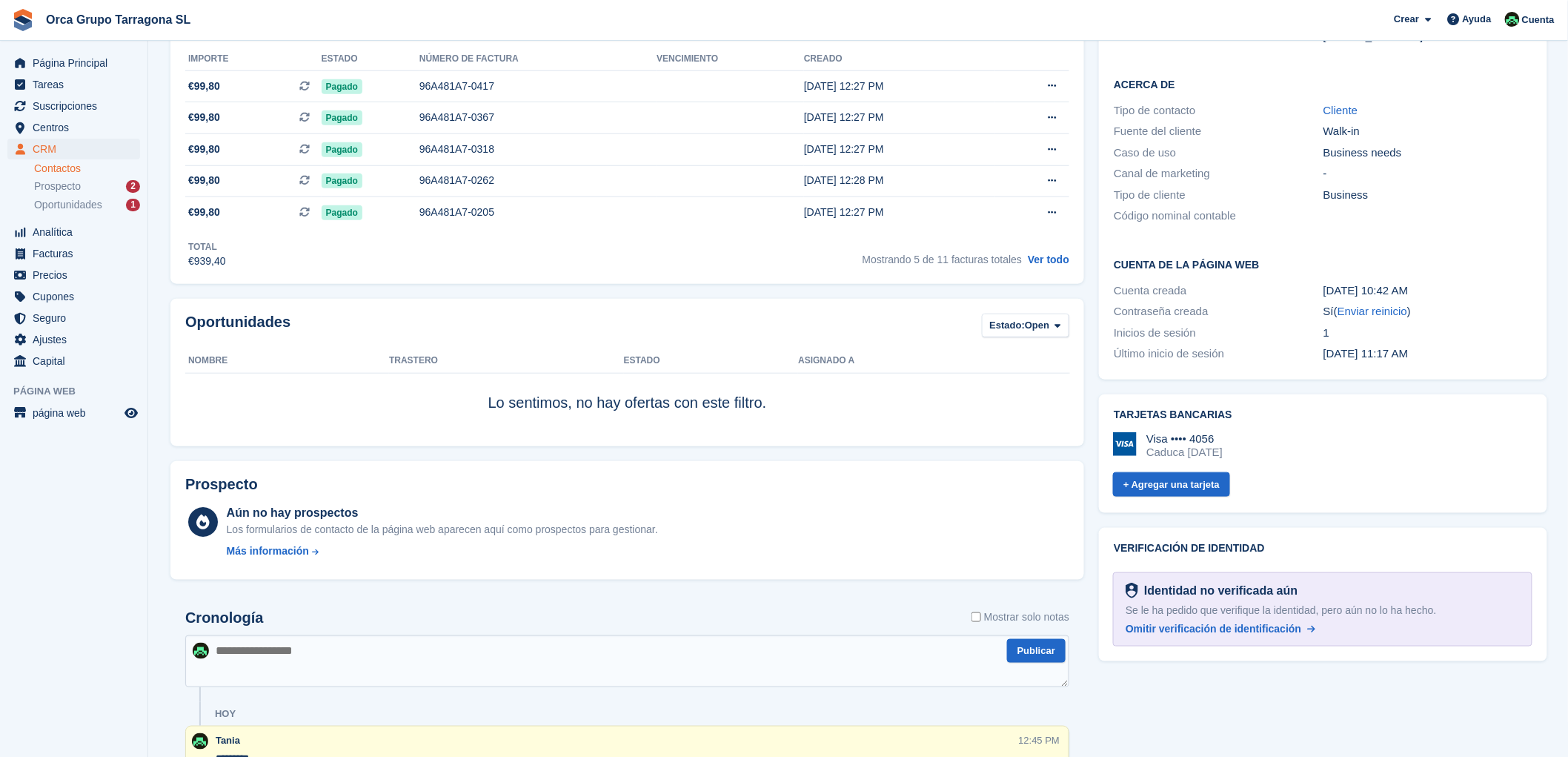
scroll to position [247, 0]
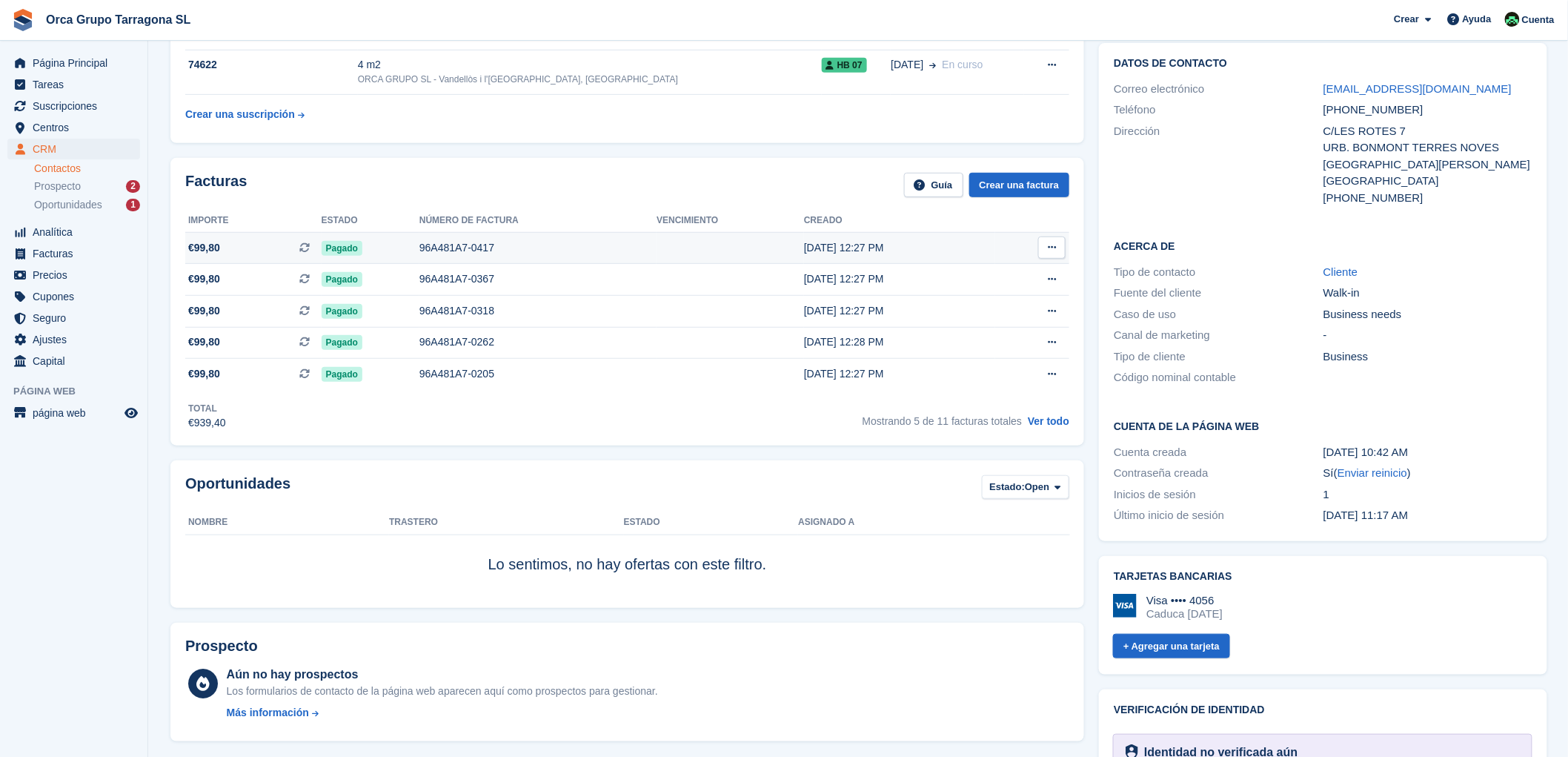
click at [1055, 248] on button at bounding box center [1052, 248] width 27 height 22
click at [999, 275] on p "Descargar PDF" at bounding box center [994, 276] width 129 height 19
click at [120, 104] on span "Suscripciones" at bounding box center [77, 106] width 89 height 21
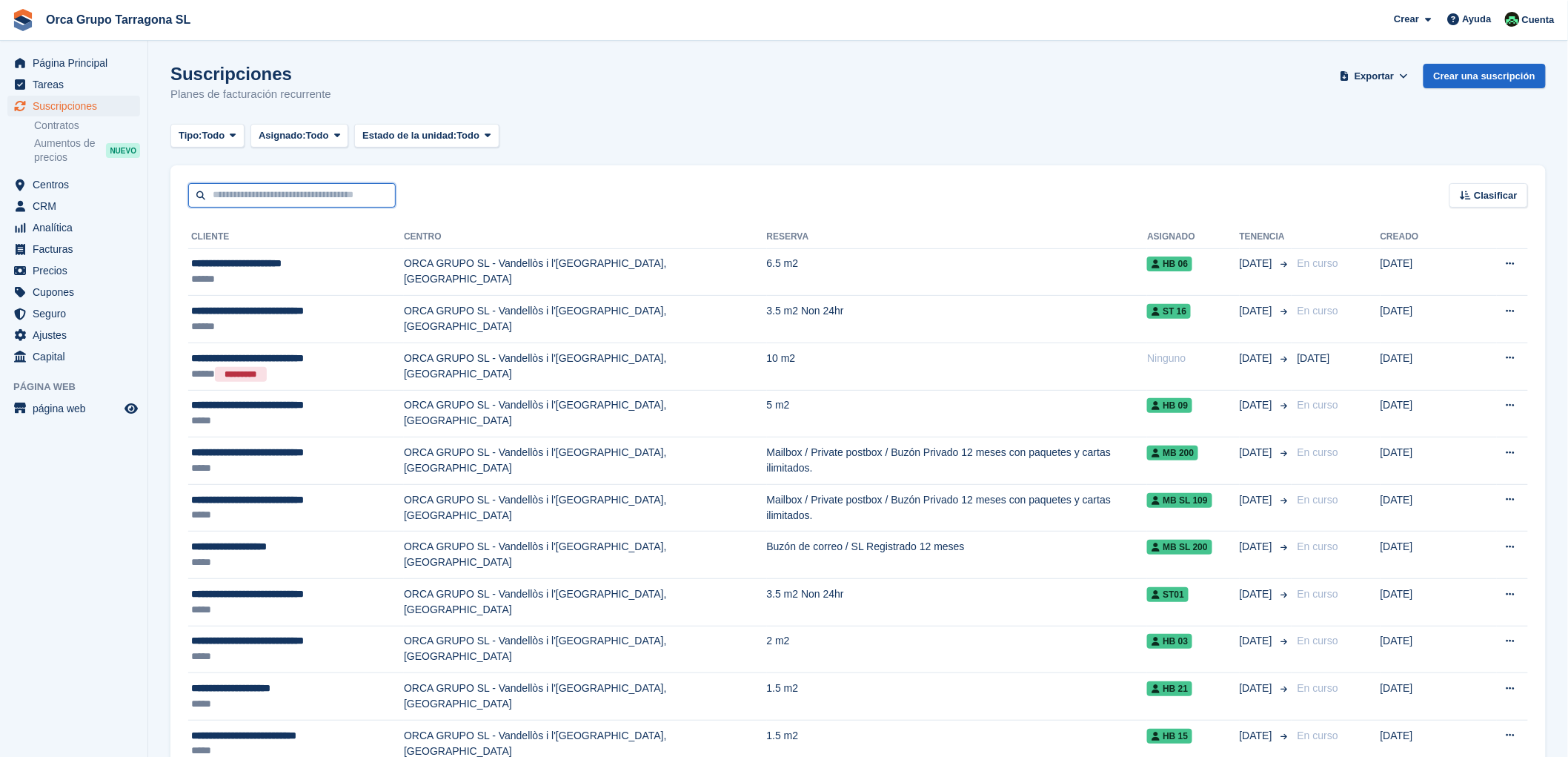
click at [233, 193] on input "text" at bounding box center [292, 195] width 208 height 25
click at [198, 195] on input "**********" at bounding box center [292, 195] width 208 height 25
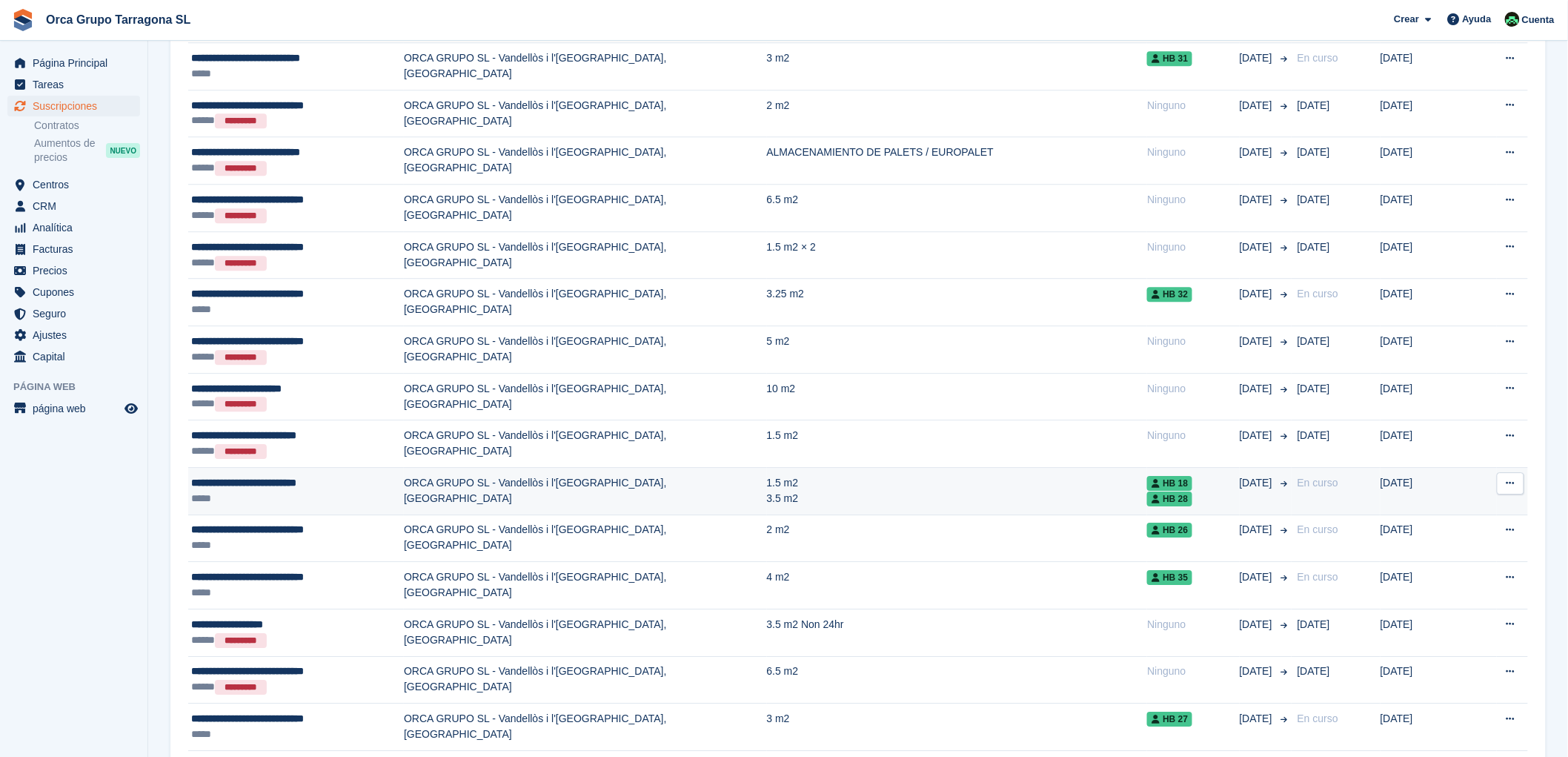
scroll to position [1729, 0]
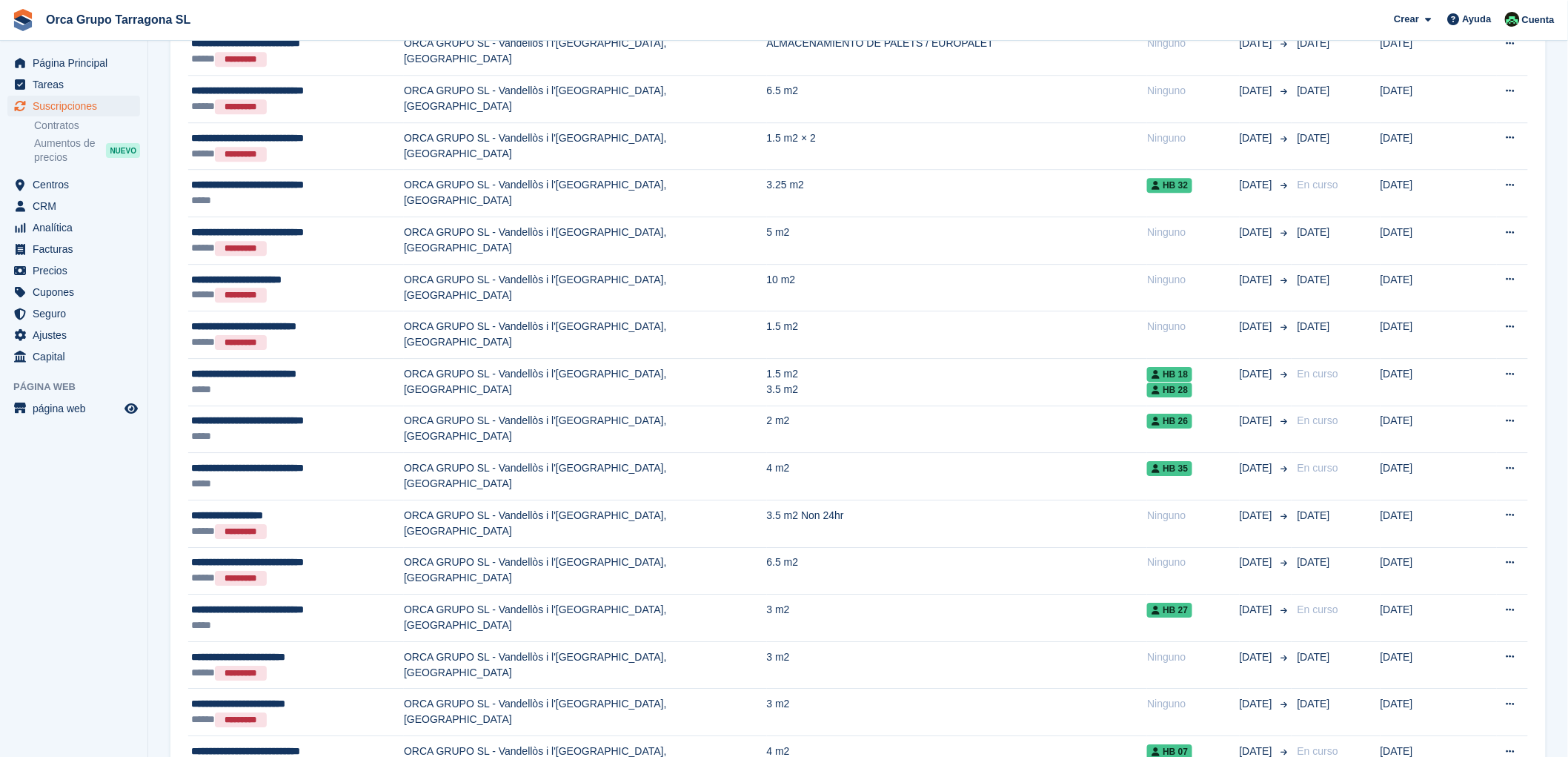
type input "**********"
